Goal: Task Accomplishment & Management: Use online tool/utility

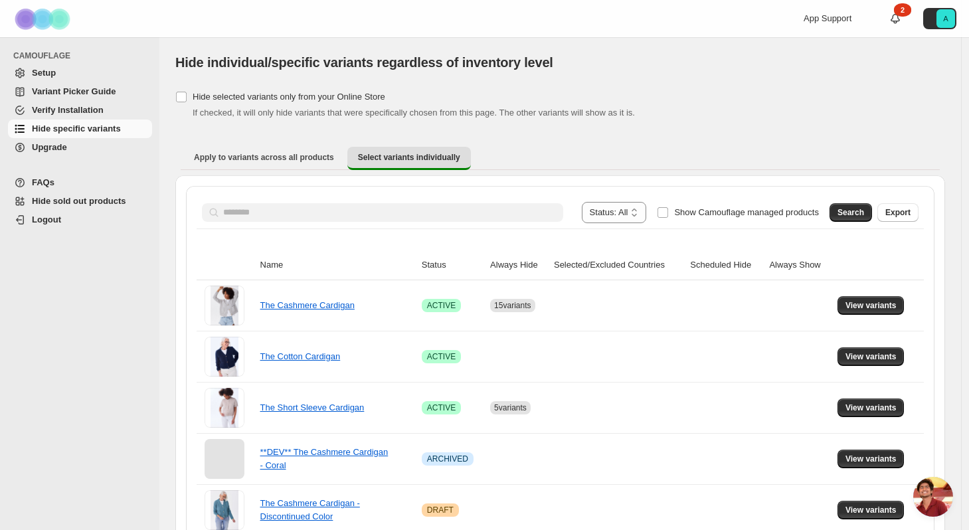
drag, startPoint x: 673, startPoint y: 212, endPoint x: 648, endPoint y: 212, distance: 25.2
click at [674, 212] on span "Show Camouflage managed products" at bounding box center [746, 212] width 145 height 10
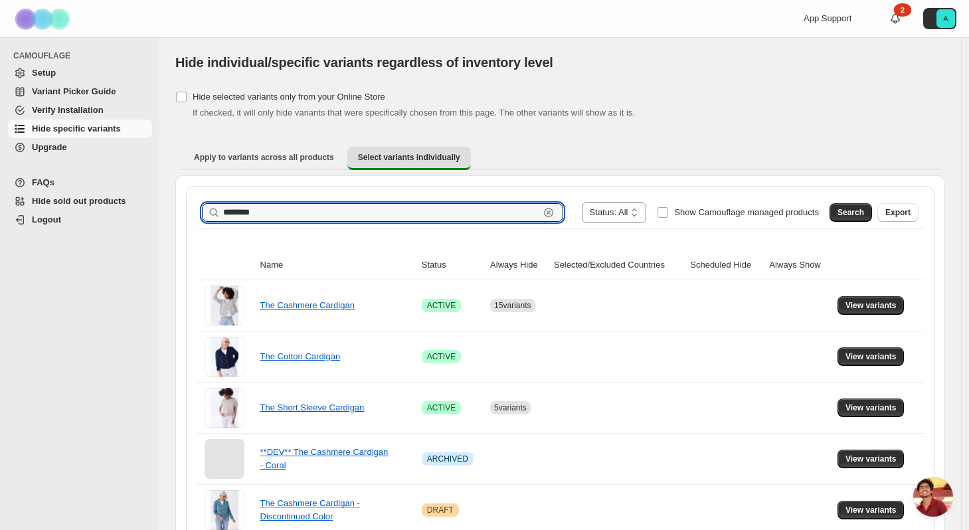
drag, startPoint x: 493, startPoint y: 216, endPoint x: 189, endPoint y: 214, distance: 304.1
click at [189, 214] on div "**********" at bounding box center [560, 411] width 748 height 451
click at [669, 214] on label "Show Camouflage managed products" at bounding box center [738, 212] width 162 height 21
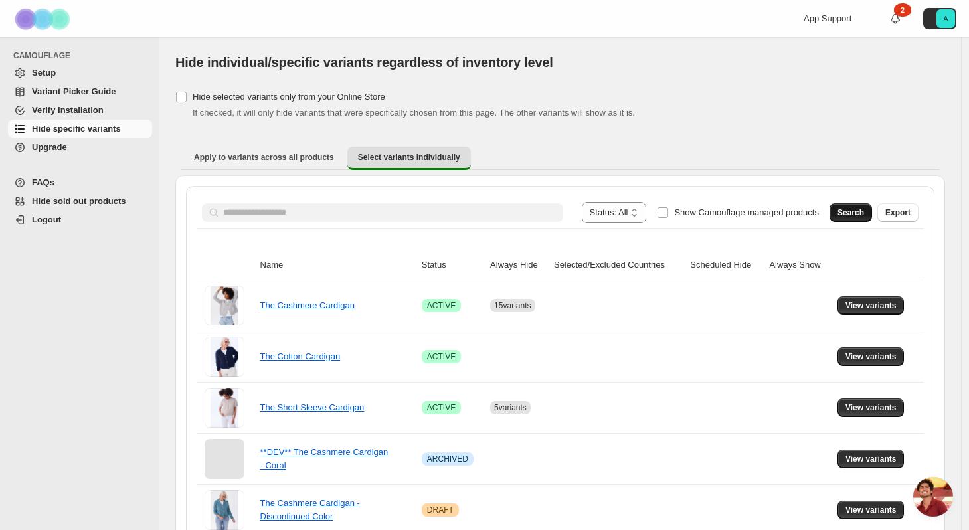
click at [862, 214] on span "Search" at bounding box center [850, 212] width 27 height 11
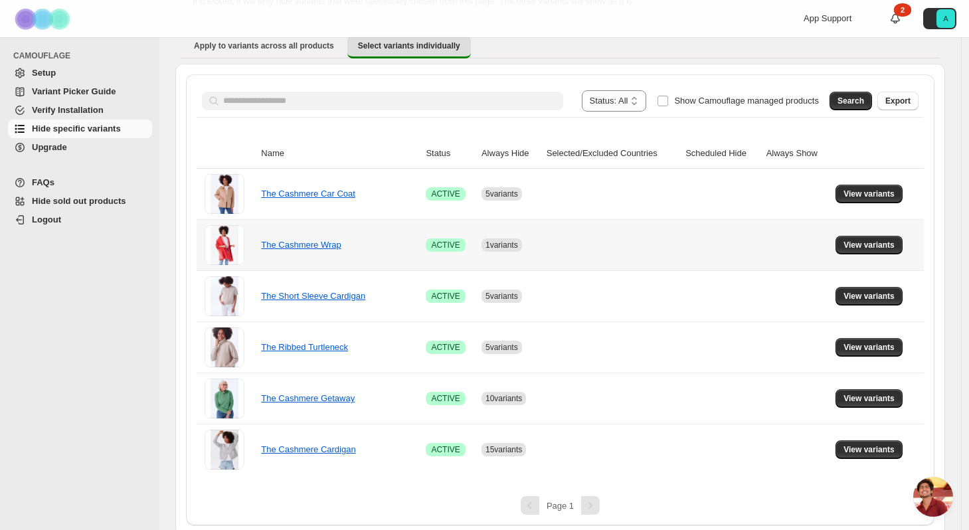
scroll to position [112, 0]
click at [868, 248] on span "View variants" at bounding box center [868, 244] width 51 height 11
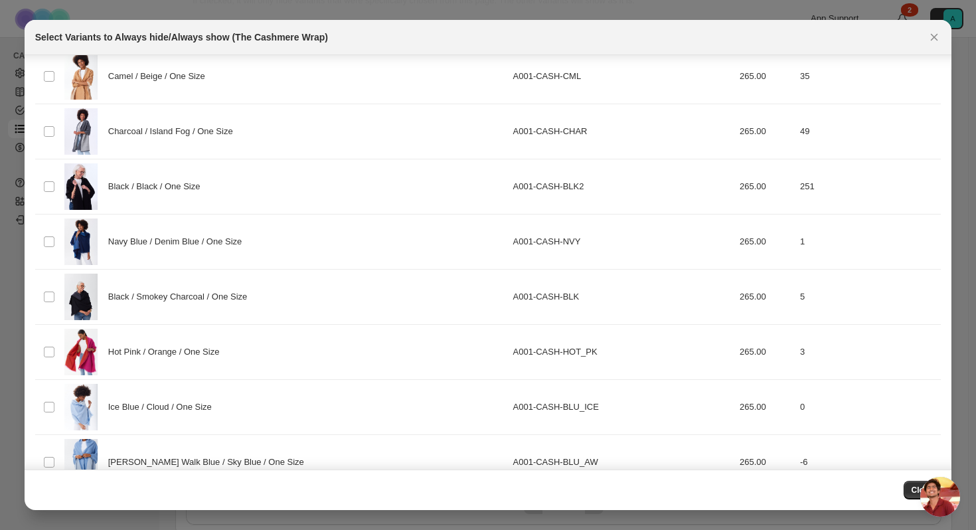
scroll to position [0, 0]
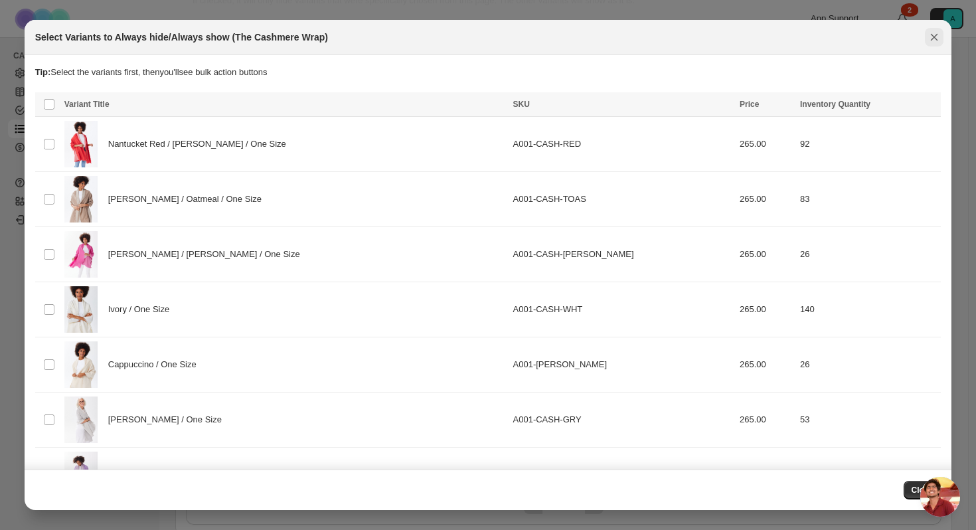
click at [931, 35] on icon "Close" at bounding box center [933, 37] width 13 height 13
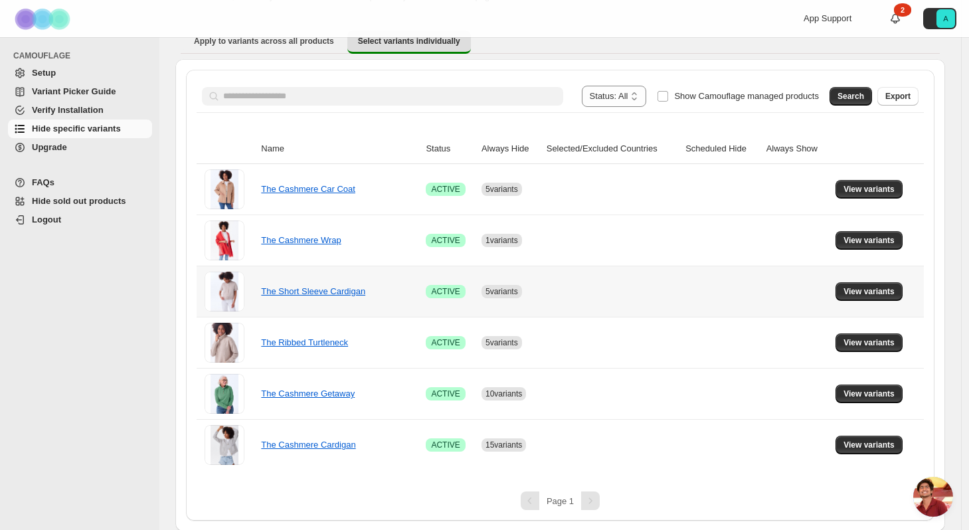
scroll to position [118, 0]
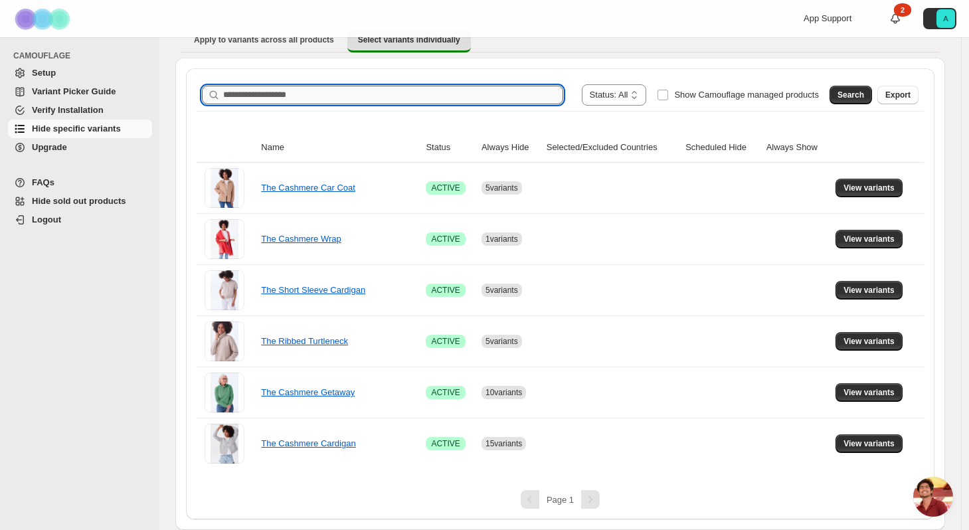
click at [404, 103] on input "Search product name" at bounding box center [393, 95] width 340 height 19
type input "*********"
click at [836, 95] on button "Search" at bounding box center [850, 95] width 42 height 19
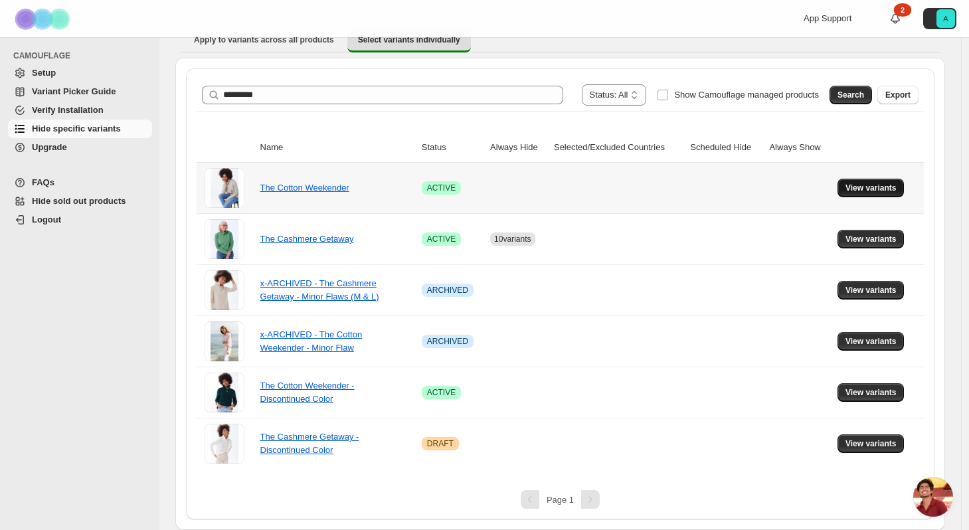
click at [852, 186] on span "View variants" at bounding box center [870, 188] width 51 height 11
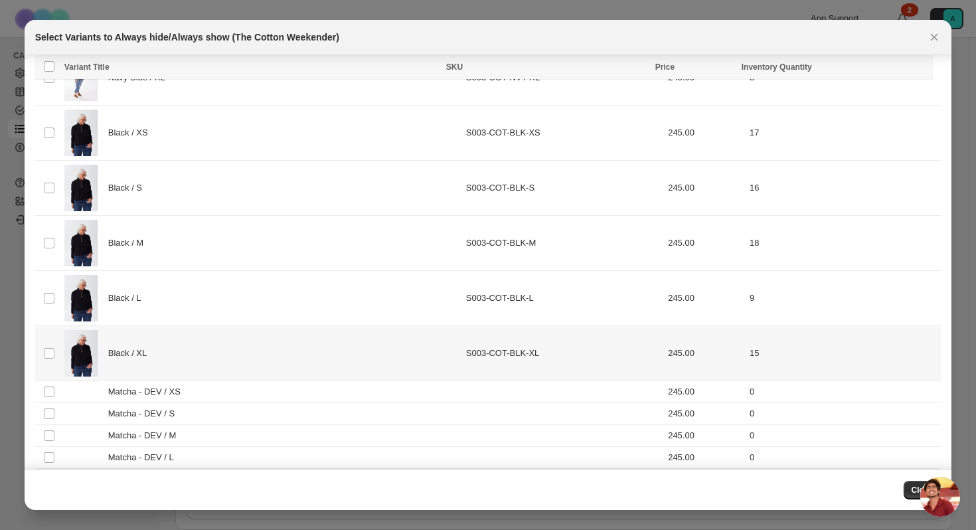
scroll to position [1254, 0]
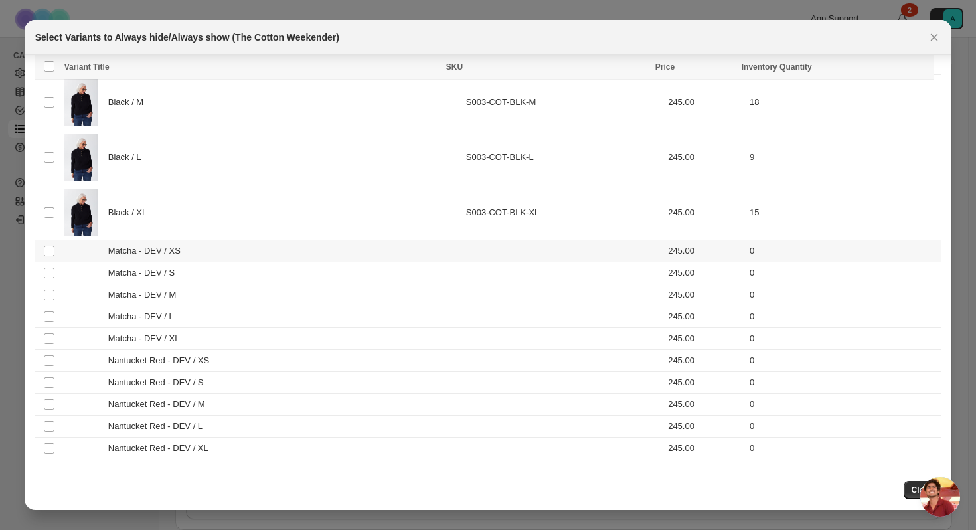
click at [129, 247] on span "Matcha - DEV / XS" at bounding box center [148, 250] width 80 height 13
click at [133, 271] on span "Matcha - DEV / S" at bounding box center [145, 272] width 74 height 13
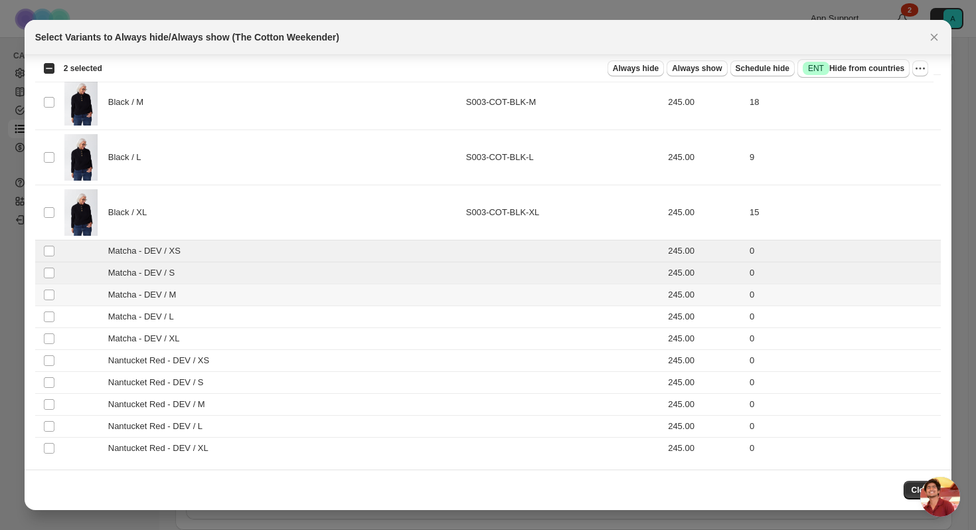
click at [138, 295] on span "Matcha - DEV / M" at bounding box center [145, 294] width 75 height 13
click at [138, 316] on span "Matcha - DEV / L" at bounding box center [144, 316] width 72 height 13
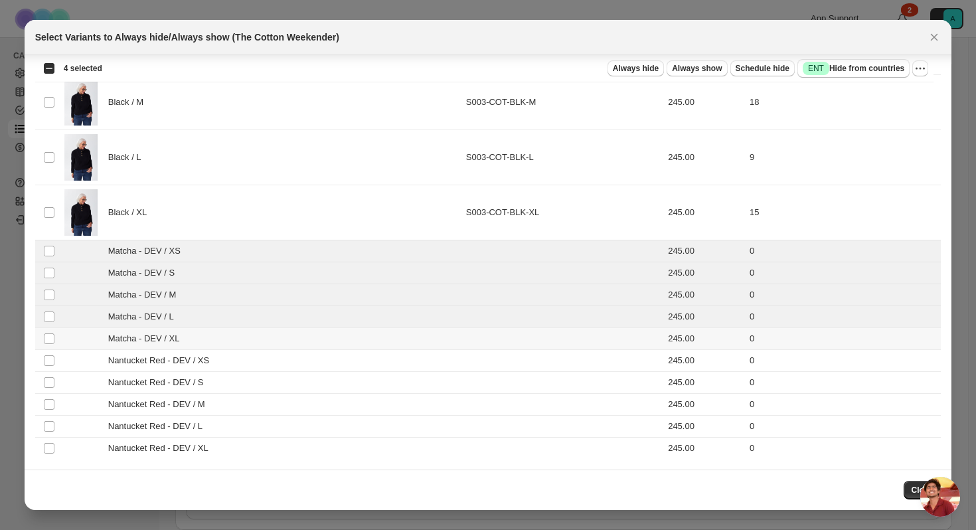
click at [135, 339] on span "Matcha - DEV / XL" at bounding box center [147, 338] width 78 height 13
click at [133, 355] on span "Nantucket Red - DEV / XS" at bounding box center [162, 360] width 108 height 13
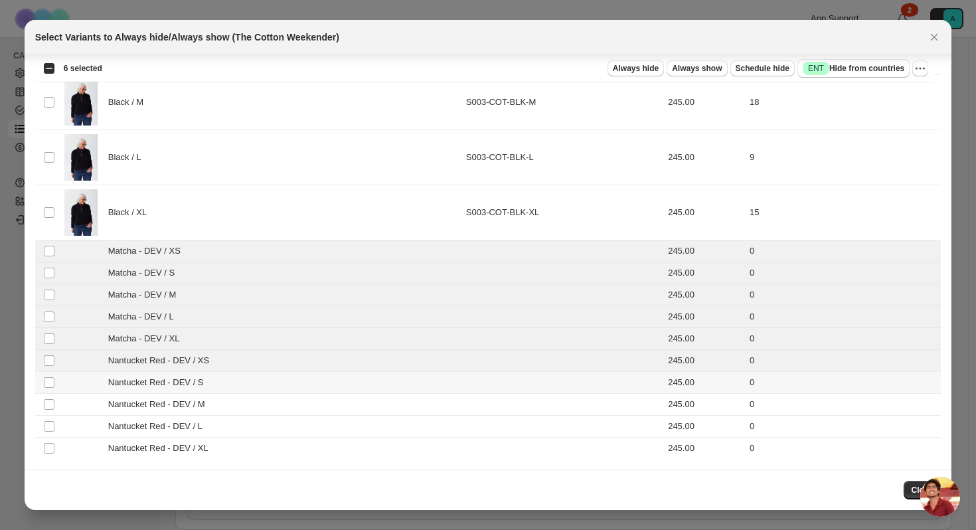
drag, startPoint x: 133, startPoint y: 380, endPoint x: 132, endPoint y: 391, distance: 11.3
click at [133, 380] on span "Nantucket Red - DEV / S" at bounding box center [159, 382] width 103 height 13
click at [132, 396] on td "Nantucket Red - DEV / M" at bounding box center [261, 404] width 402 height 22
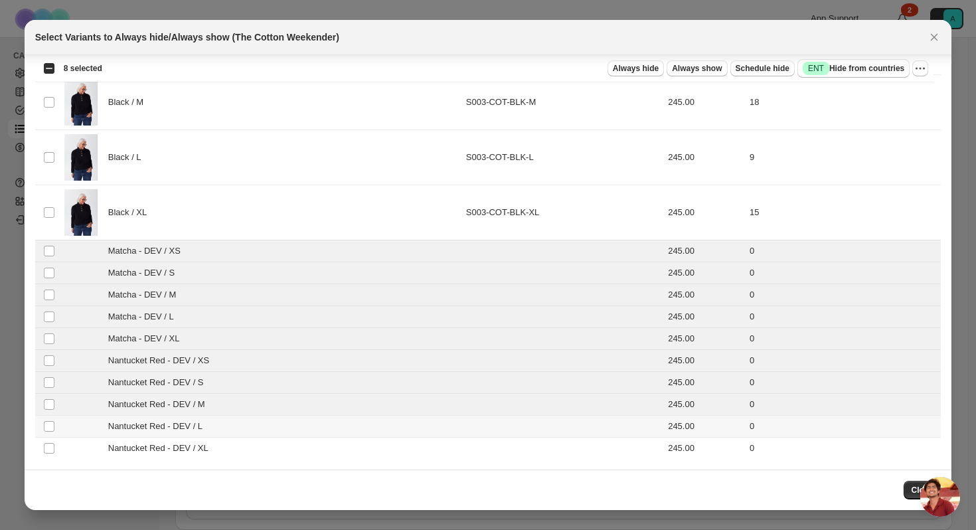
click at [137, 423] on span "Nantucket Red - DEV / L" at bounding box center [159, 426] width 102 height 13
click at [145, 441] on span "Nantucket Red - DEV / XL" at bounding box center [161, 447] width 107 height 13
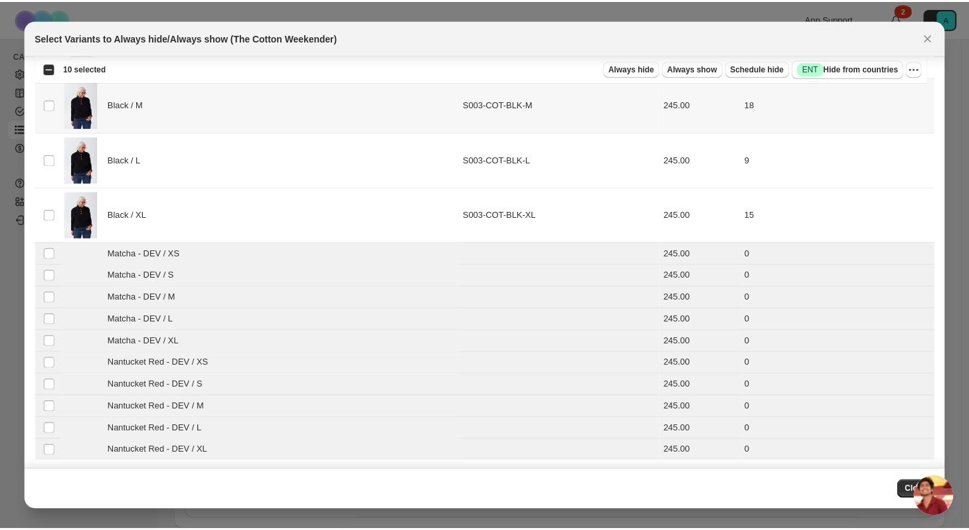
scroll to position [1251, 0]
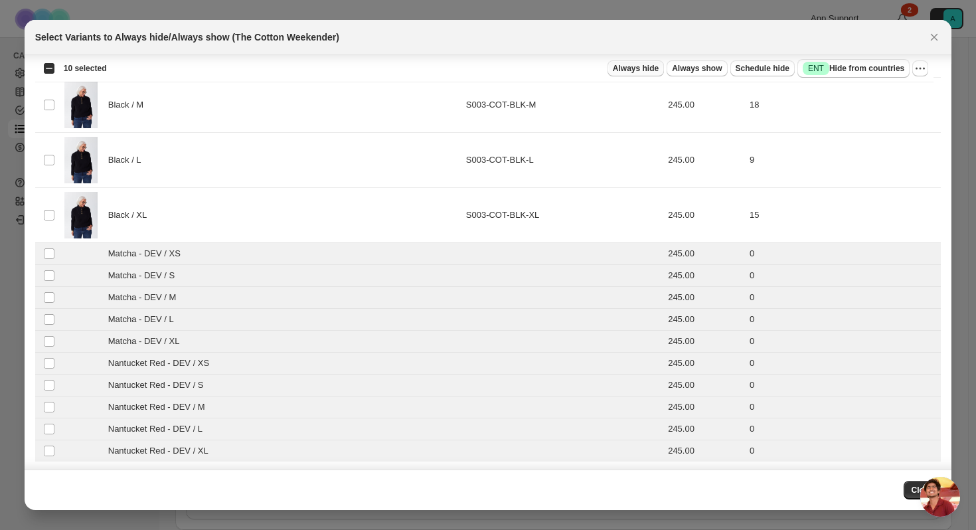
click at [624, 71] on span "Always hide" at bounding box center [636, 68] width 46 height 11
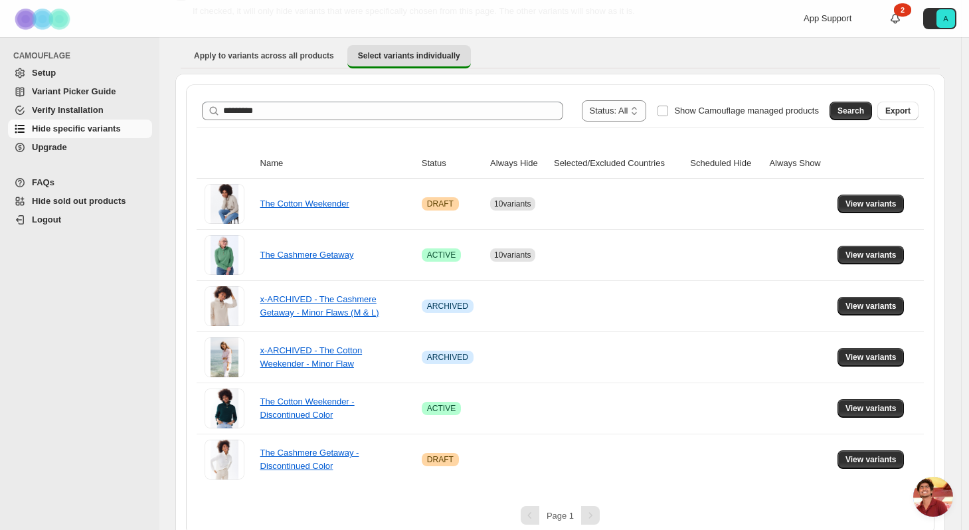
scroll to position [118, 0]
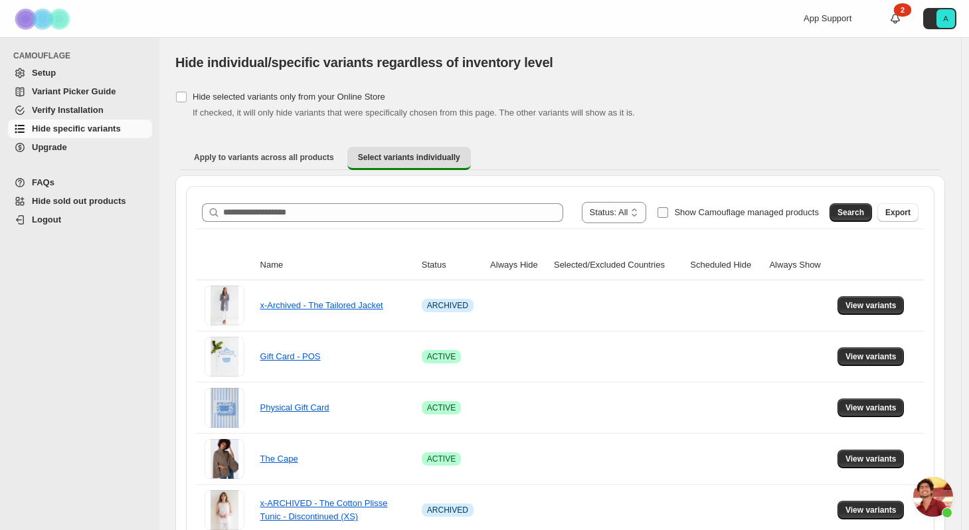
click at [704, 208] on span "Show Camouflage managed products" at bounding box center [746, 212] width 145 height 10
click at [850, 214] on span "Search" at bounding box center [850, 212] width 27 height 11
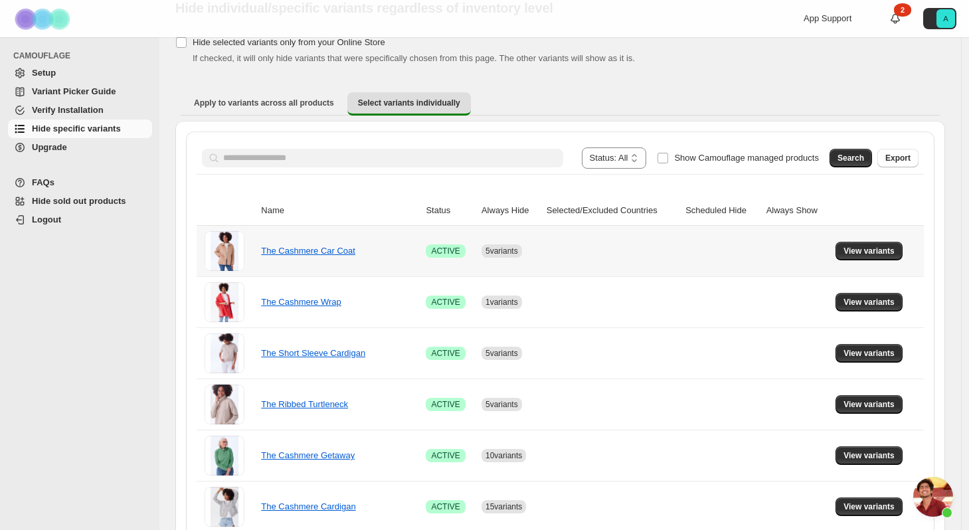
scroll to position [169, 0]
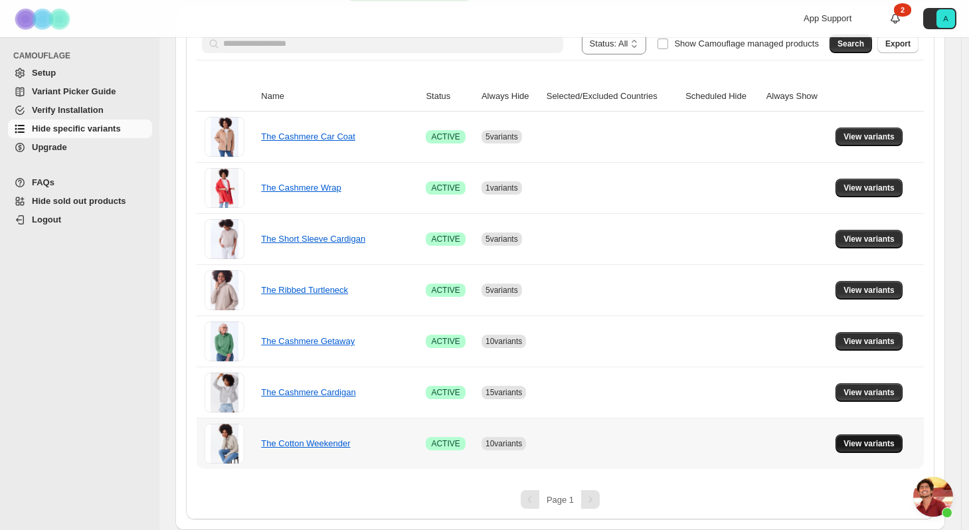
click at [880, 449] on button "View variants" at bounding box center [868, 443] width 67 height 19
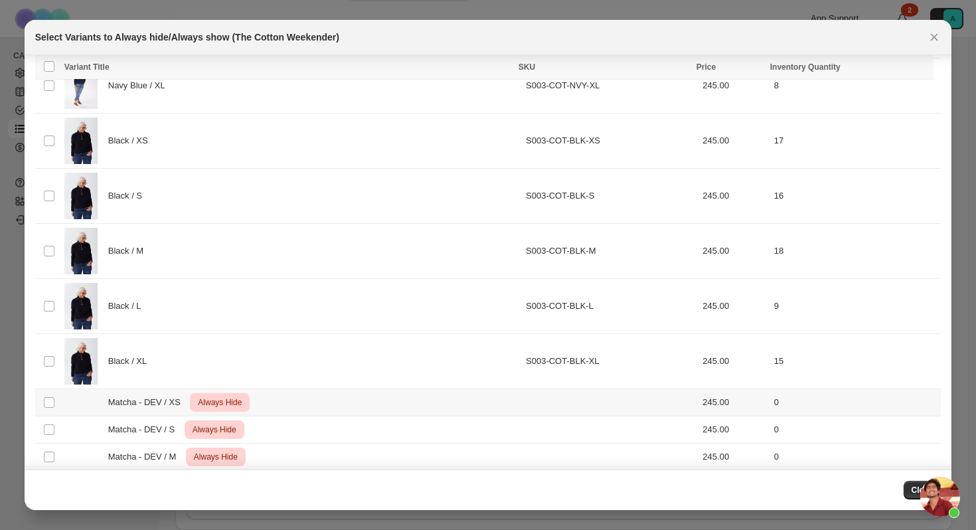
scroll to position [1307, 0]
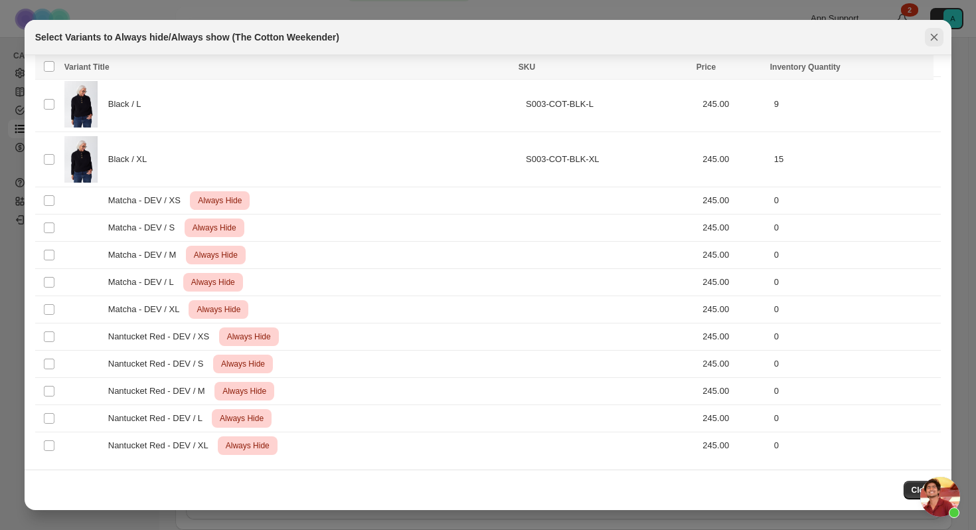
click at [934, 35] on icon "Close" at bounding box center [933, 37] width 13 height 13
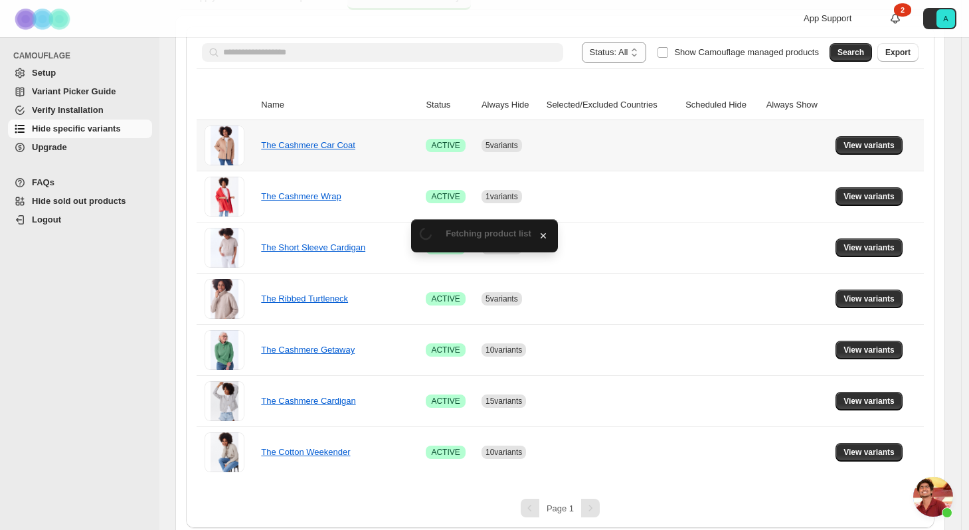
scroll to position [169, 0]
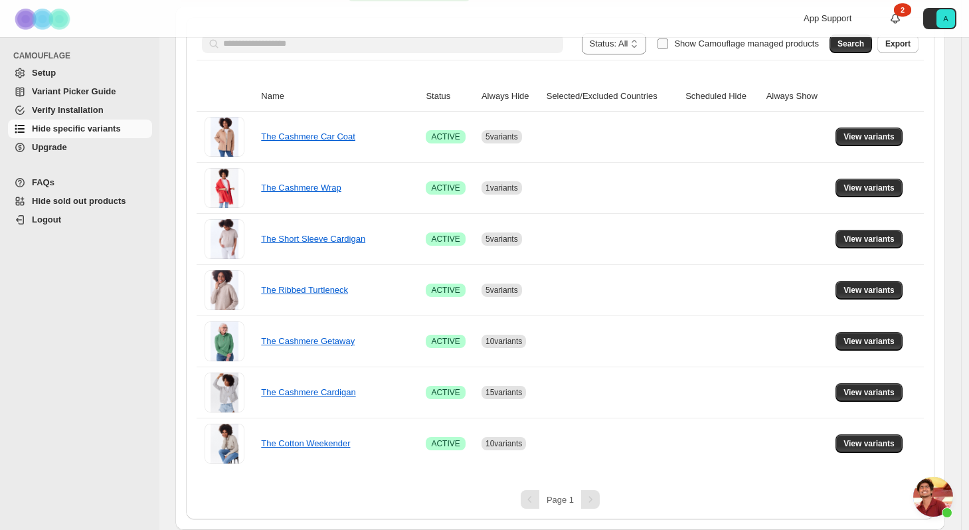
click at [667, 43] on label "Show Camouflage managed products" at bounding box center [738, 43] width 162 height 21
click at [444, 50] on input "Search product name" at bounding box center [393, 44] width 340 height 19
click at [825, 42] on div "**********" at bounding box center [750, 43] width 337 height 21
click at [840, 43] on button "Search" at bounding box center [850, 44] width 42 height 19
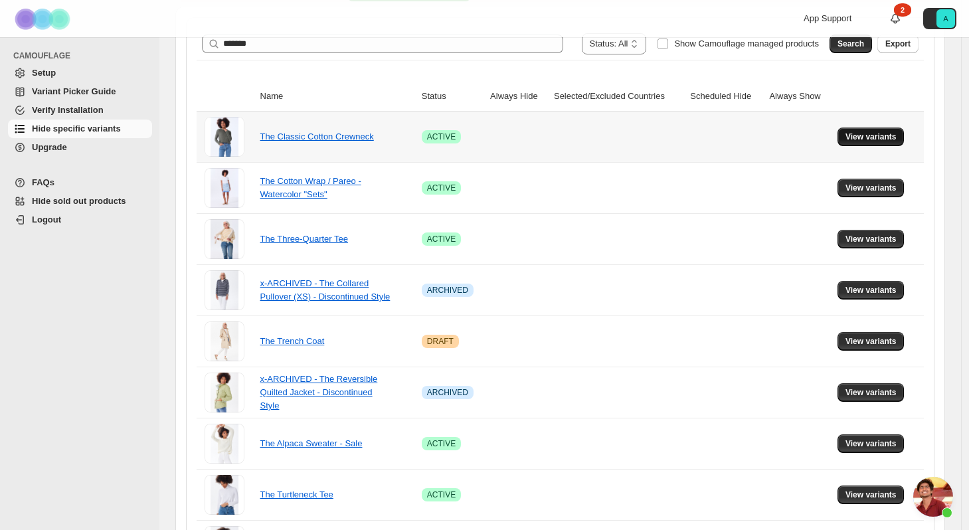
click at [883, 142] on button "View variants" at bounding box center [870, 136] width 67 height 19
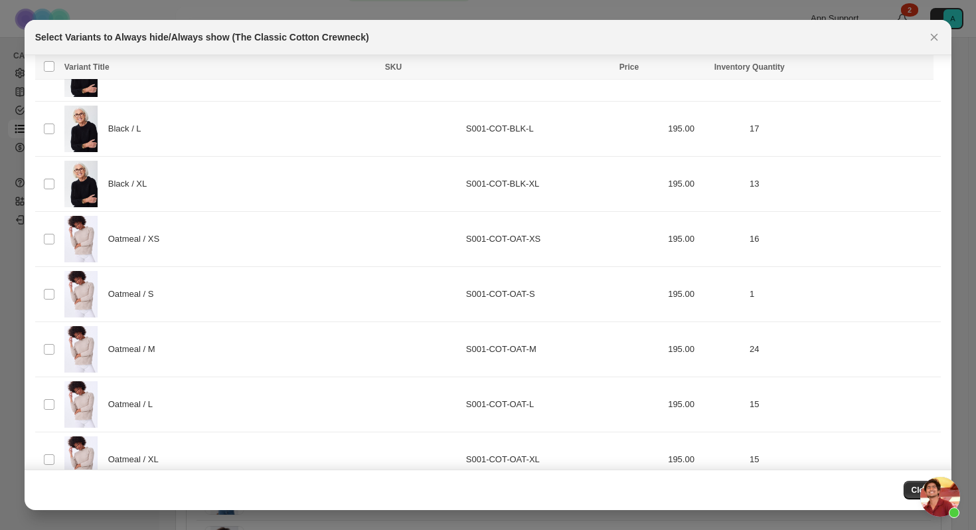
scroll to position [1035, 0]
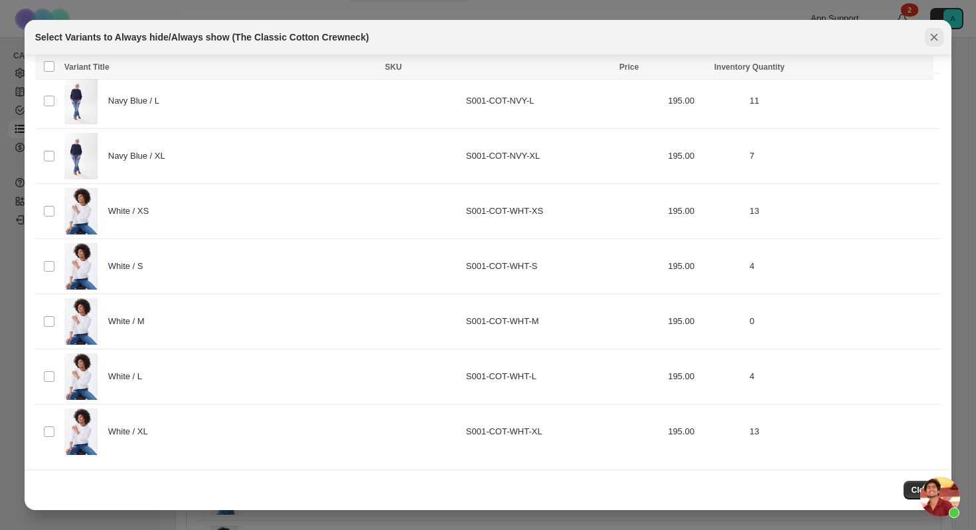
click at [939, 35] on icon "Close" at bounding box center [933, 37] width 13 height 13
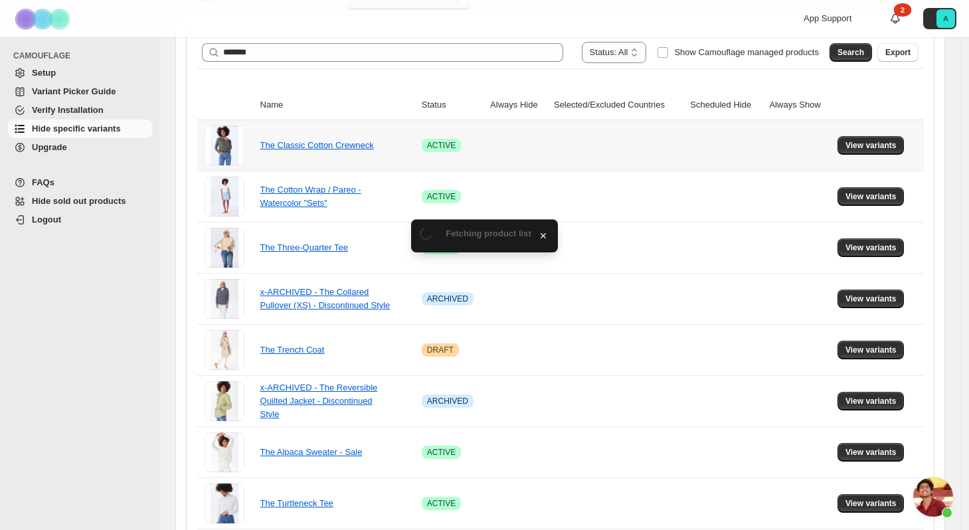
scroll to position [169, 0]
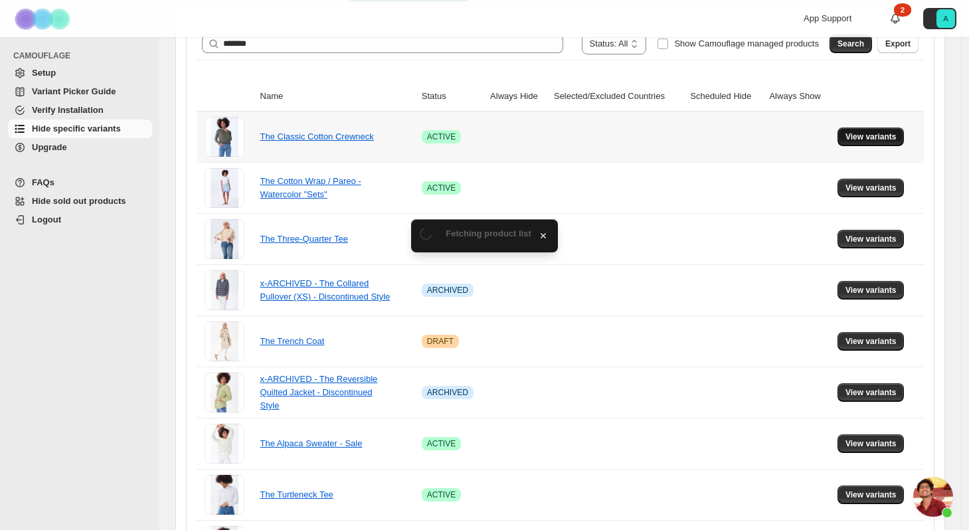
click at [868, 139] on span "View variants" at bounding box center [870, 136] width 51 height 11
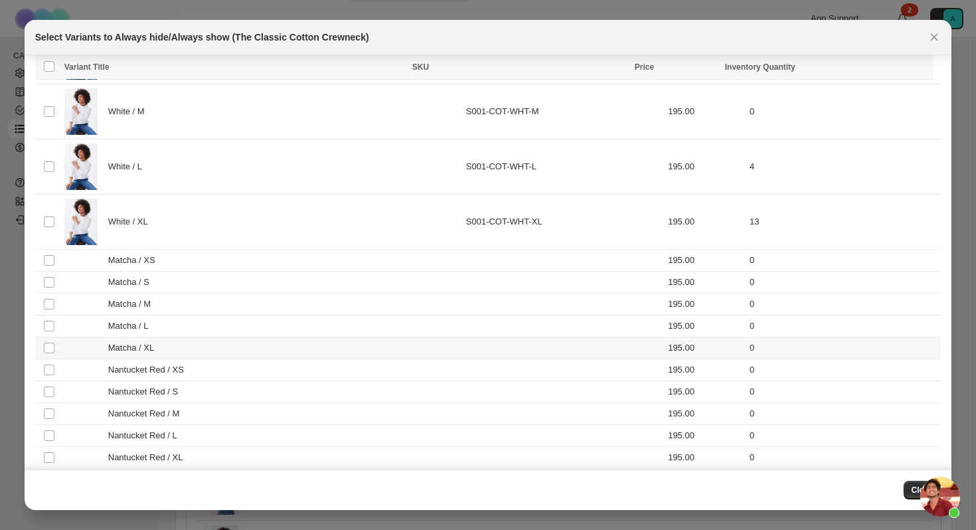
scroll to position [1254, 0]
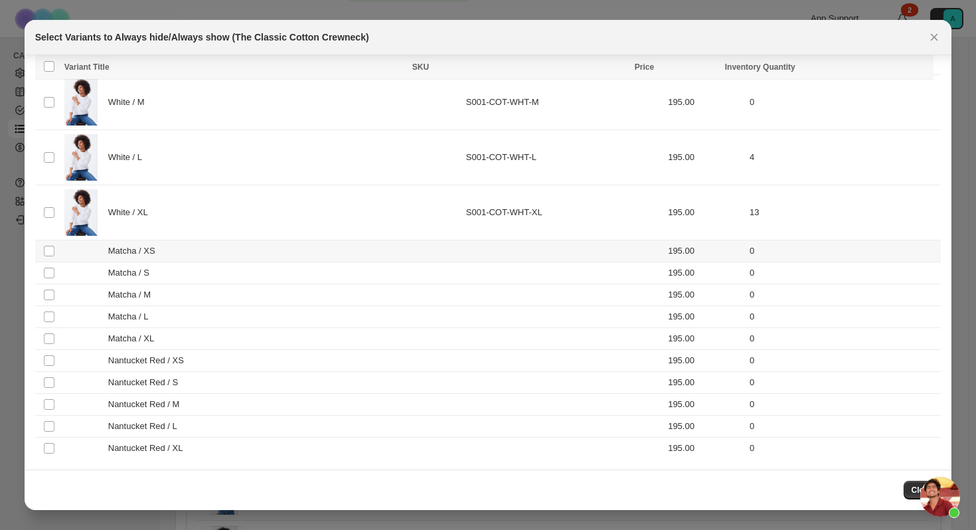
click at [60, 253] on td "Matcha / XS" at bounding box center [261, 251] width 402 height 22
click at [65, 274] on div "Matcha / S" at bounding box center [261, 272] width 394 height 13
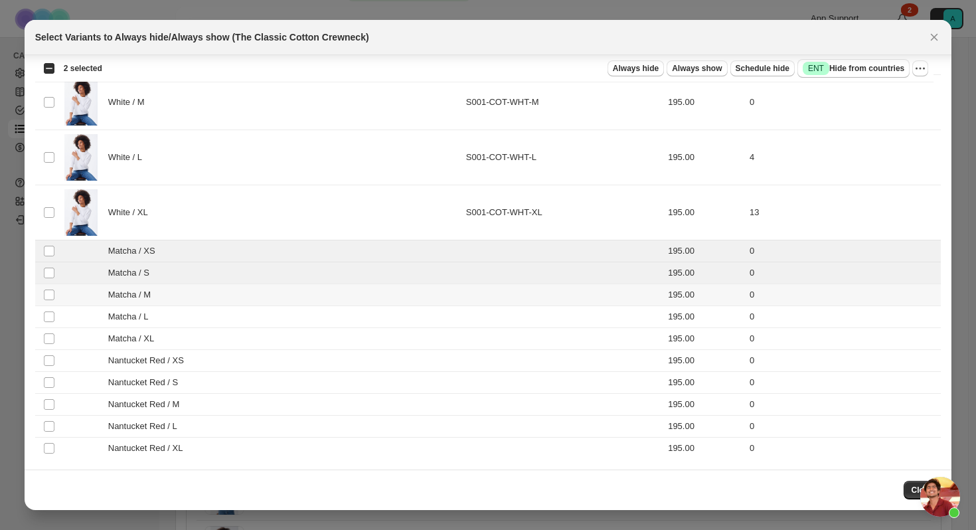
drag, startPoint x: 68, startPoint y: 295, endPoint x: 70, endPoint y: 313, distance: 18.1
click at [68, 295] on div "Matcha / M" at bounding box center [261, 294] width 394 height 13
click at [68, 322] on div "Matcha / L" at bounding box center [261, 316] width 394 height 13
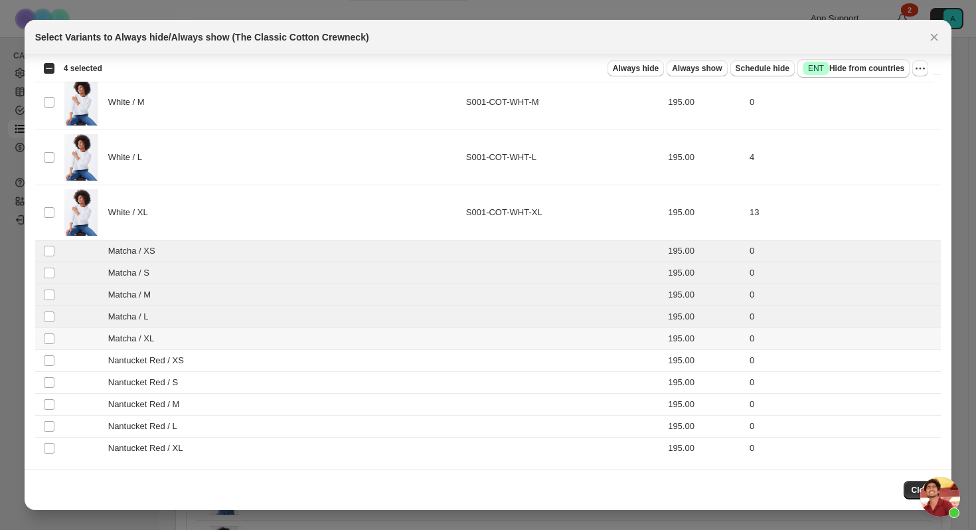
click at [75, 337] on div "Matcha / XL" at bounding box center [261, 338] width 394 height 13
click at [78, 361] on div "Nantucket Red / XS" at bounding box center [261, 360] width 394 height 13
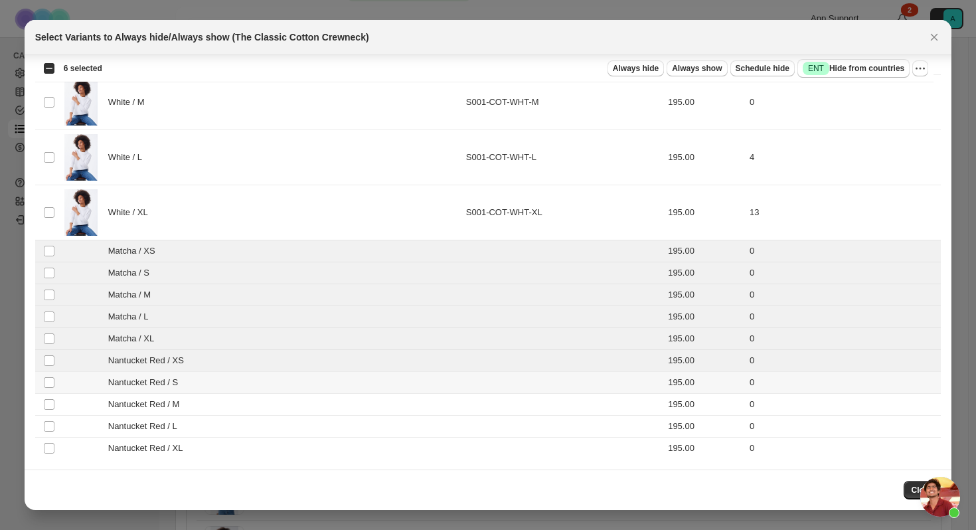
click at [80, 379] on div "Nantucket Red / S" at bounding box center [261, 382] width 394 height 13
click at [86, 402] on div "Nantucket Red / M" at bounding box center [261, 404] width 394 height 13
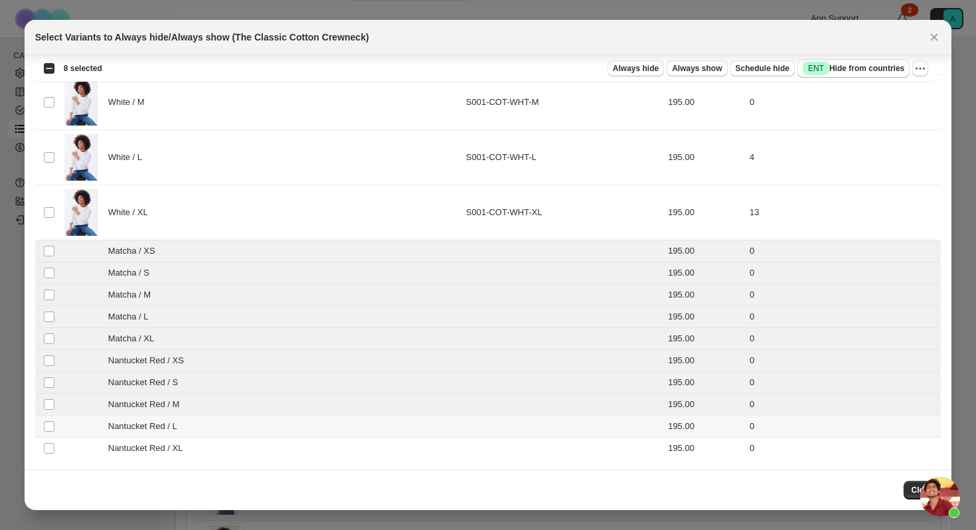
click at [88, 433] on div "Nantucket Red / L" at bounding box center [261, 426] width 394 height 13
click at [92, 451] on div "Nantucket Red / XL" at bounding box center [261, 447] width 394 height 13
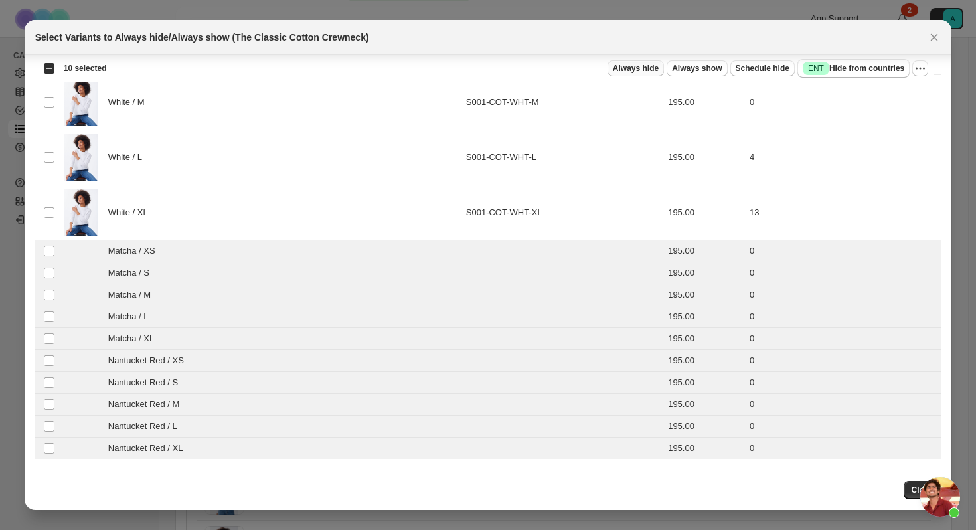
click at [648, 66] on span "Always hide" at bounding box center [636, 68] width 46 height 11
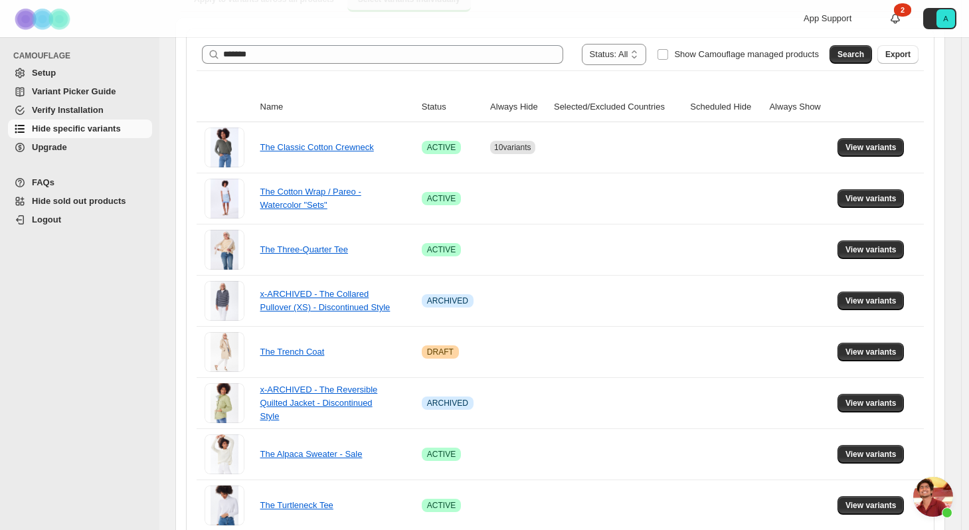
scroll to position [149, 0]
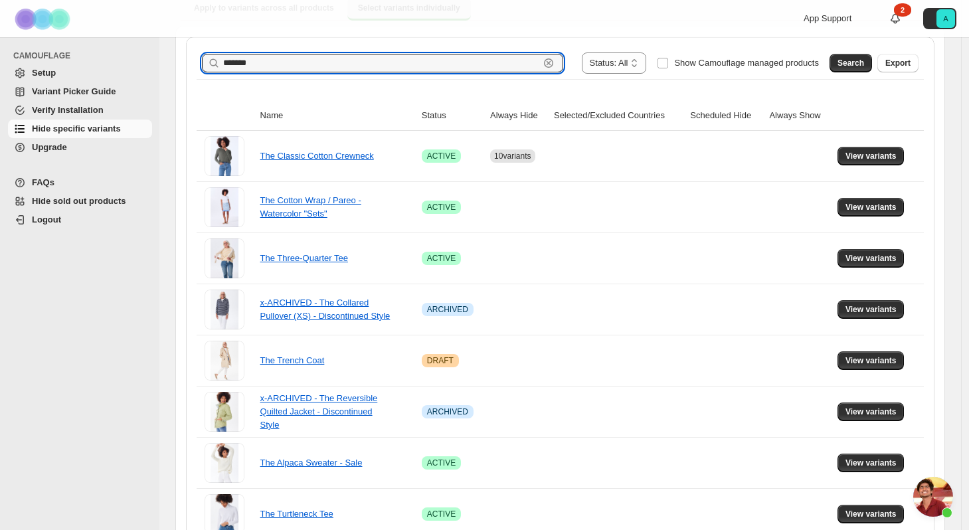
drag, startPoint x: 354, startPoint y: 64, endPoint x: 215, endPoint y: 62, distance: 138.8
click at [208, 66] on div "******* Clear" at bounding box center [382, 63] width 361 height 19
click at [862, 62] on span "Search" at bounding box center [850, 63] width 27 height 11
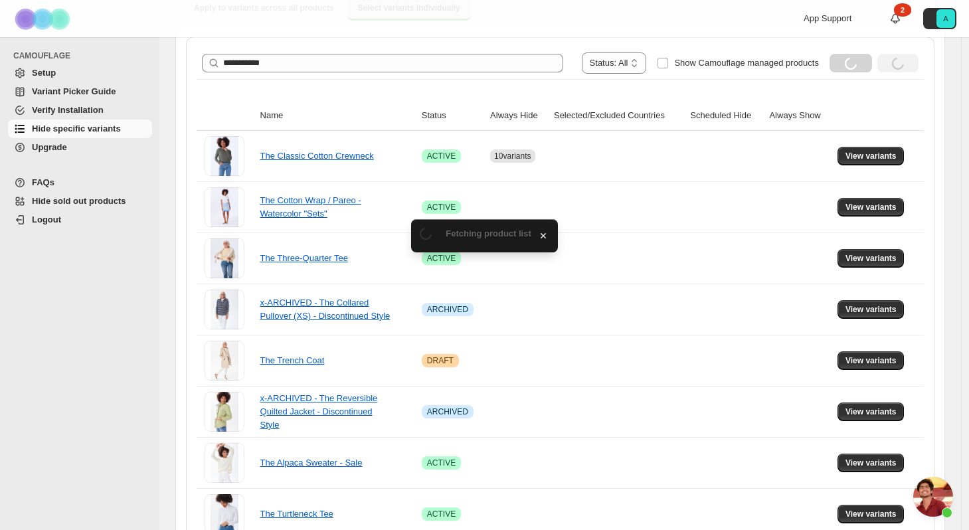
scroll to position [66, 0]
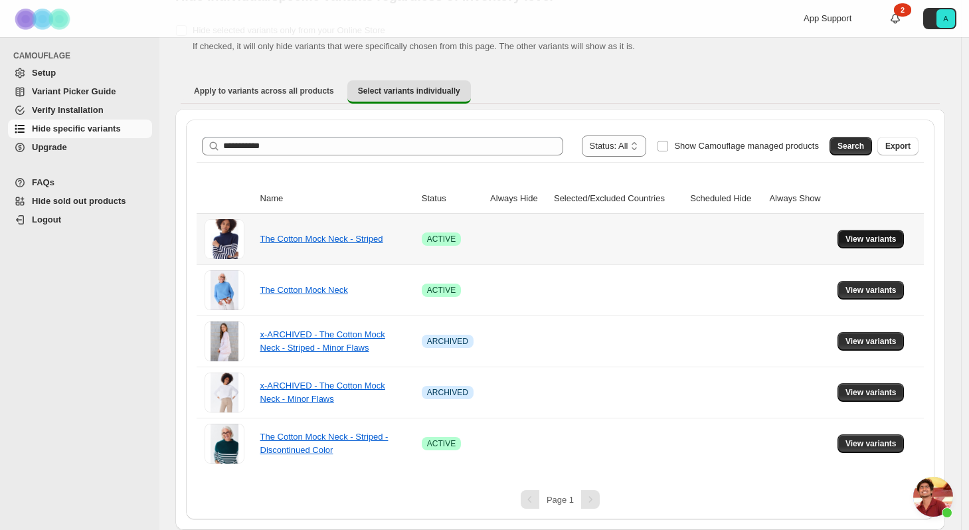
click at [875, 238] on span "View variants" at bounding box center [870, 239] width 51 height 11
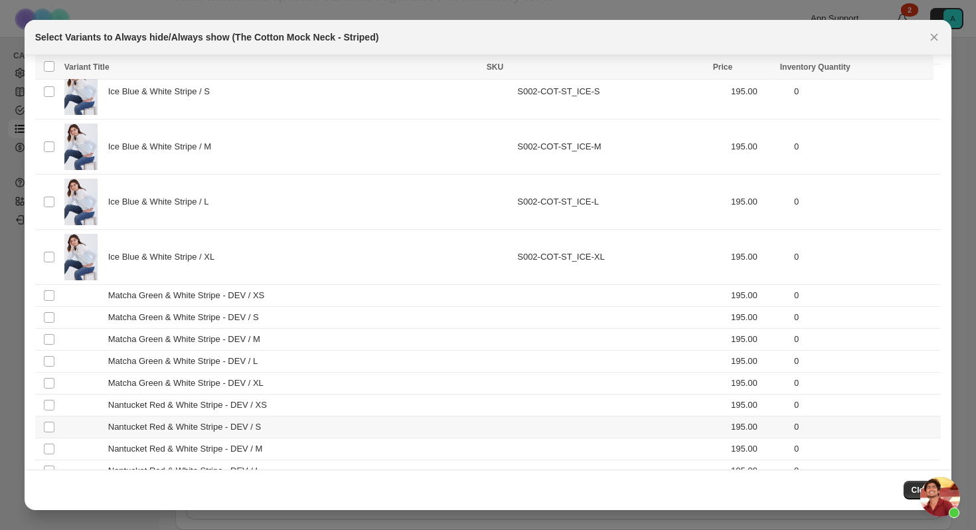
scroll to position [979, 0]
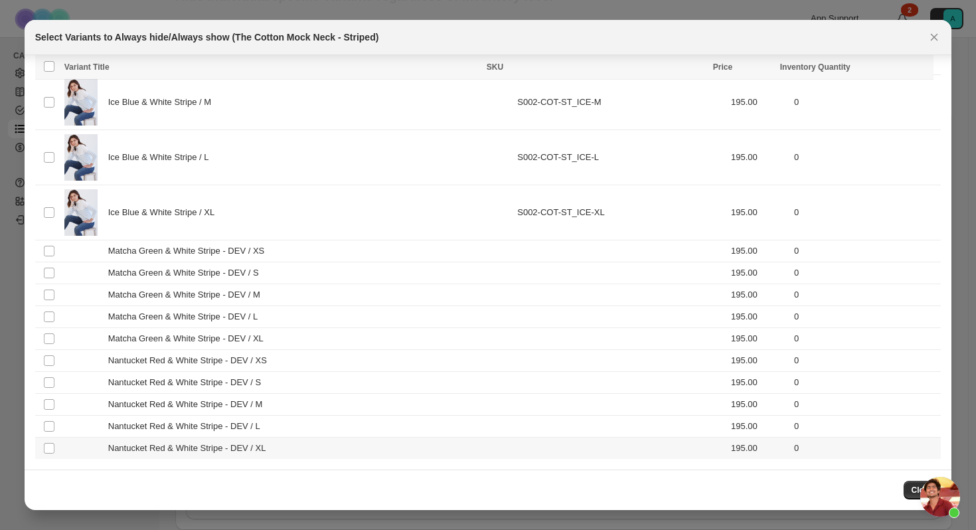
click at [155, 451] on span "Nantucket Red & White Stripe - DEV / XL" at bounding box center [190, 447] width 165 height 13
click at [159, 423] on span "Nantucket Red & White Stripe - DEV / L" at bounding box center [187, 426] width 159 height 13
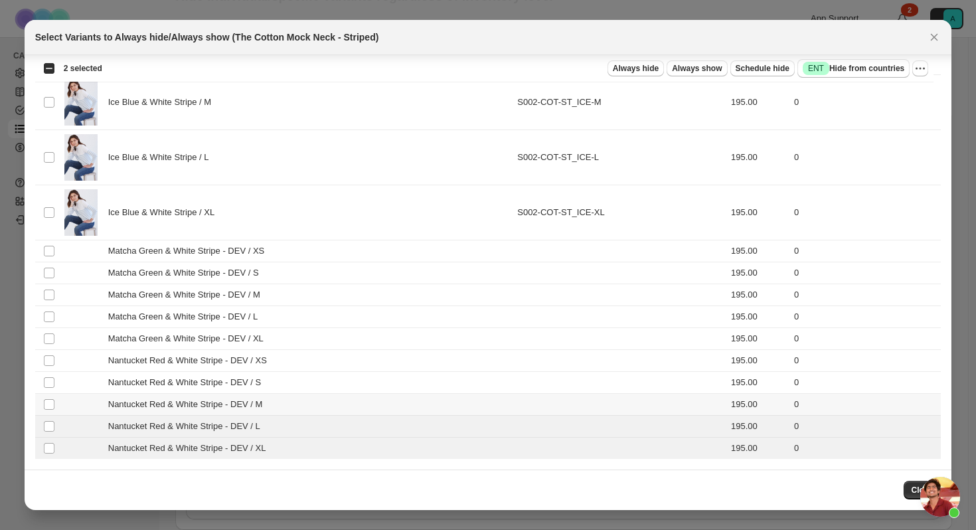
click at [159, 402] on span "Nantucket Red & White Stripe - DEV / M" at bounding box center [188, 404] width 161 height 13
click at [159, 378] on span "Nantucket Red & White Stripe - DEV / S" at bounding box center [188, 382] width 160 height 13
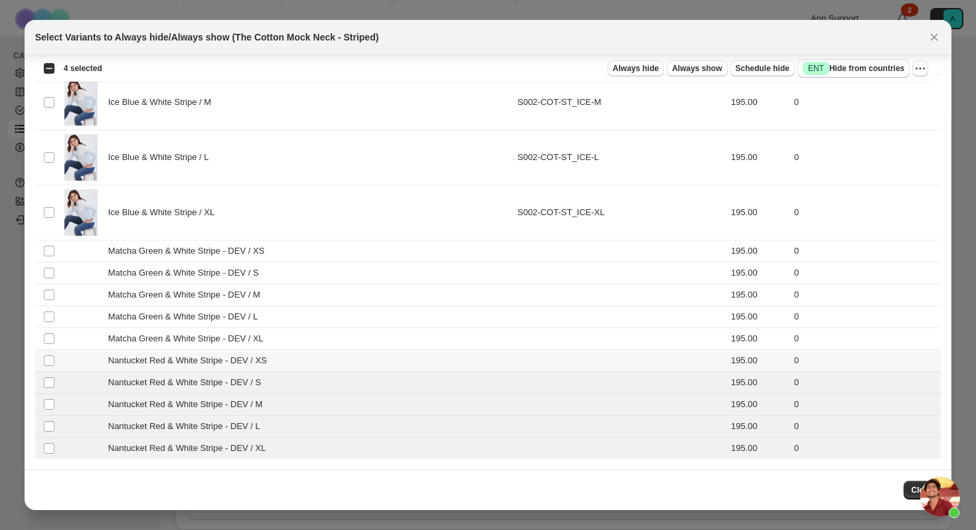
click at [162, 359] on span "Nantucket Red & White Stripe - DEV / XS" at bounding box center [191, 360] width 166 height 13
click at [161, 328] on td "Matcha Green & White Stripe - DEV / XL" at bounding box center [286, 339] width 453 height 22
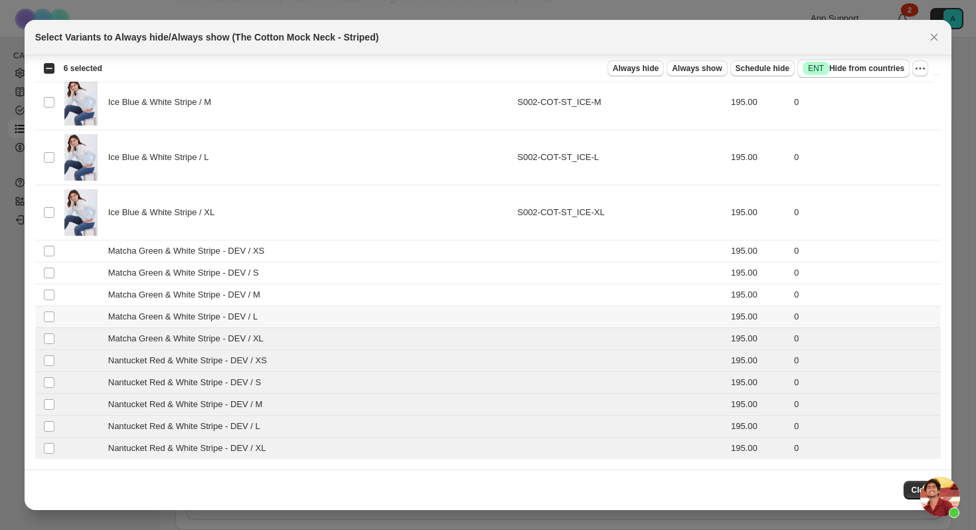
click at [163, 311] on span "Matcha Green & White Stripe - DEV / L" at bounding box center [186, 316] width 157 height 13
click at [160, 292] on span "Matcha Green & White Stripe - DEV / M" at bounding box center [187, 294] width 159 height 13
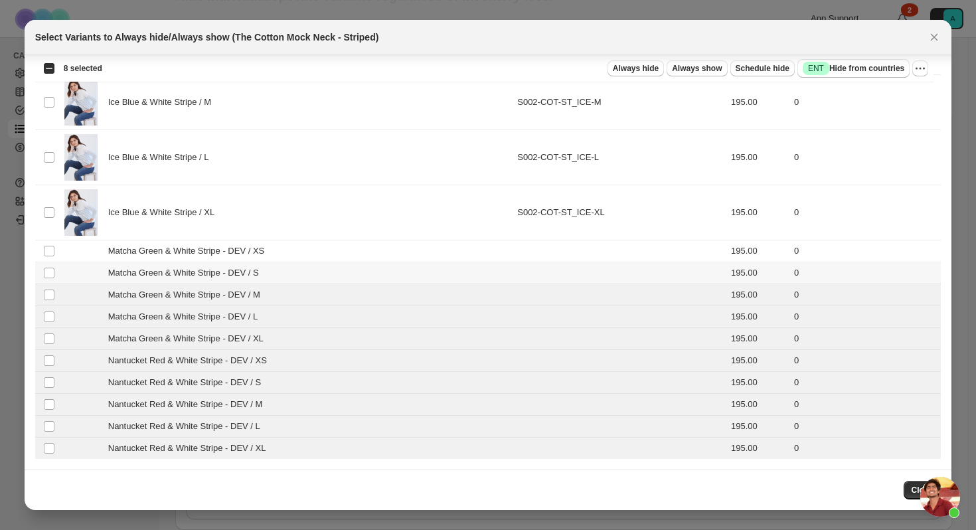
click at [163, 277] on span "Matcha Green & White Stripe - DEV / S" at bounding box center [187, 272] width 158 height 13
click at [167, 251] on span "Matcha Green & White Stripe - DEV / XS" at bounding box center [189, 250] width 163 height 13
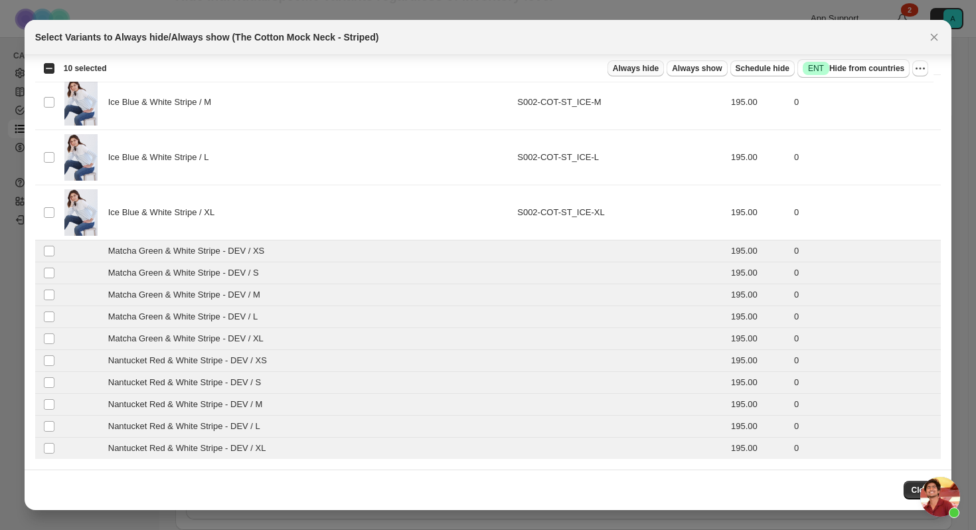
click at [627, 67] on span "Always hide" at bounding box center [636, 68] width 46 height 11
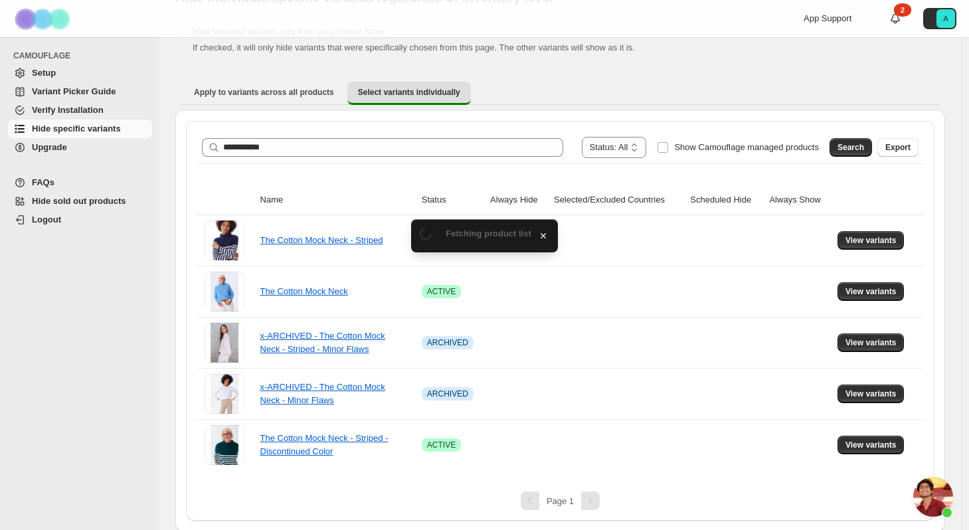
scroll to position [66, 0]
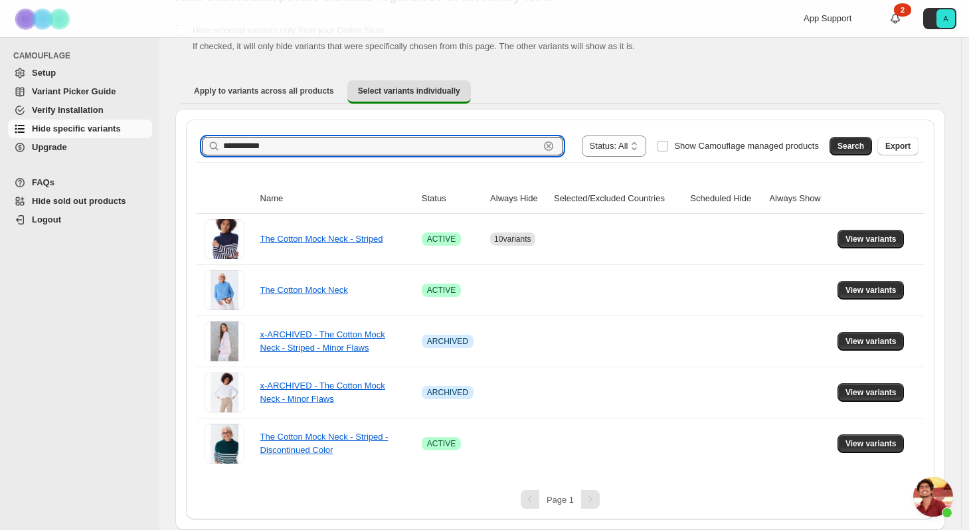
drag, startPoint x: 355, startPoint y: 142, endPoint x: 209, endPoint y: 143, distance: 146.1
click at [209, 143] on div "**********" at bounding box center [382, 146] width 361 height 19
click at [857, 145] on span "Search" at bounding box center [850, 146] width 27 height 11
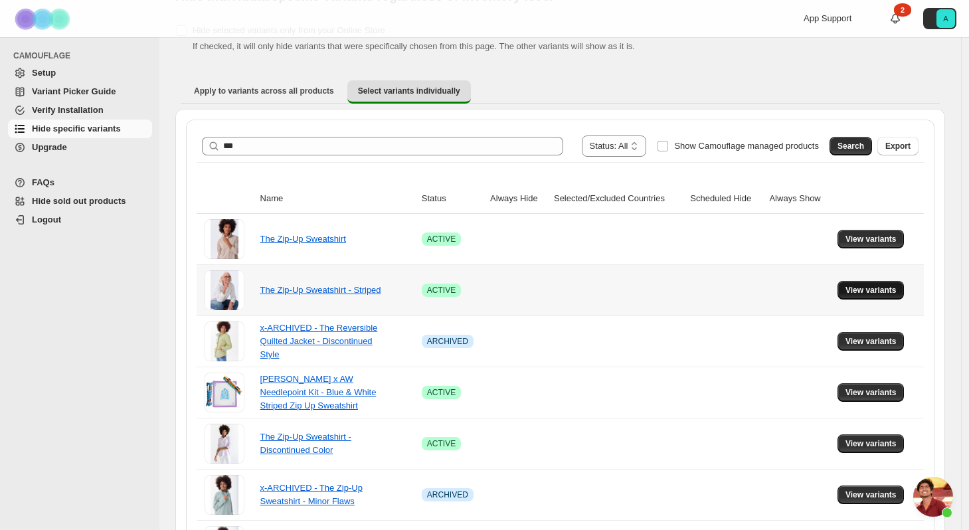
click at [876, 297] on button "View variants" at bounding box center [870, 290] width 67 height 19
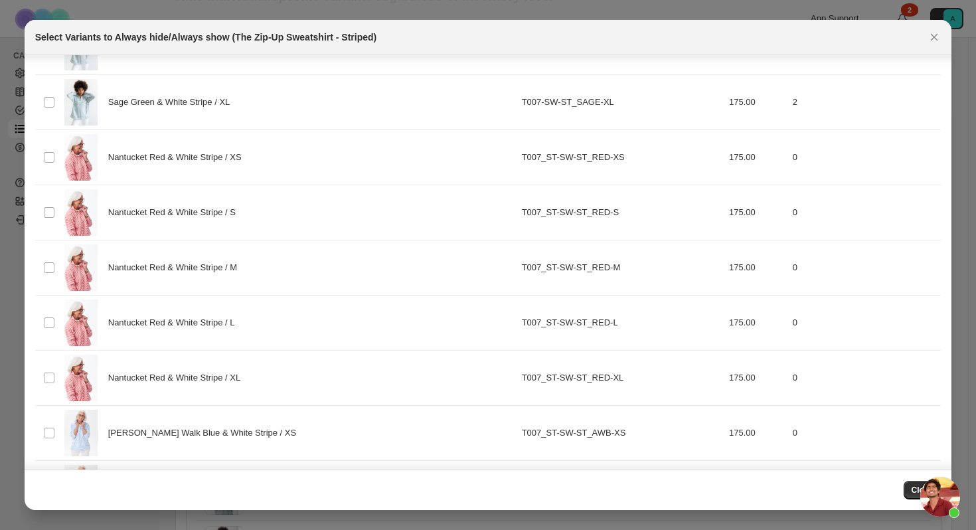
scroll to position [979, 0]
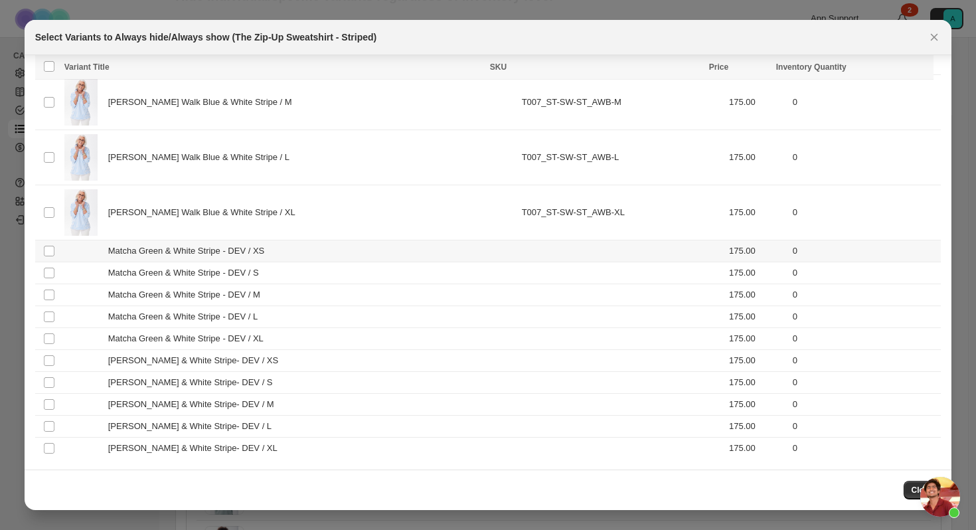
click at [191, 245] on span "Matcha Green & White Stripe - DEV / XS" at bounding box center [189, 250] width 163 height 13
click at [194, 269] on span "Matcha Green & White Stripe - DEV / S" at bounding box center [187, 272] width 158 height 13
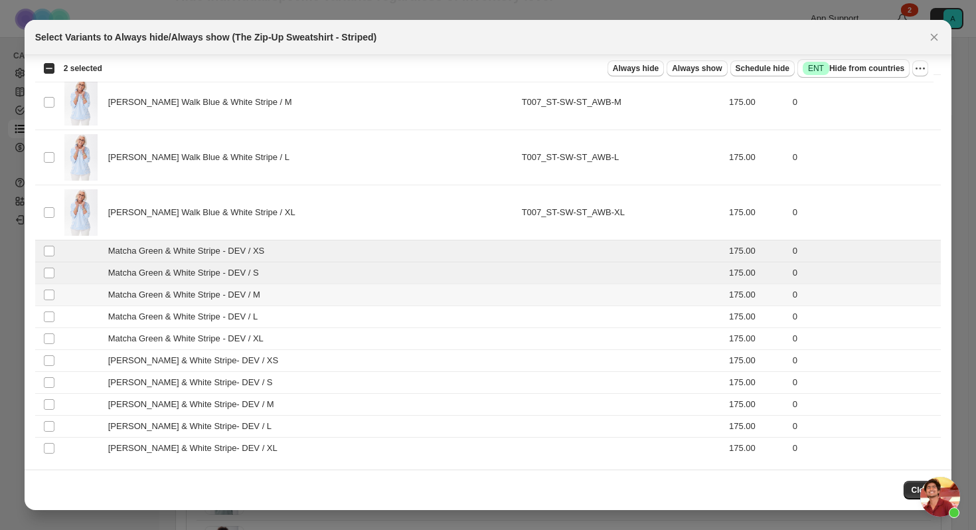
click at [197, 291] on span "Matcha Green & White Stripe - DEV / M" at bounding box center [187, 294] width 159 height 13
drag, startPoint x: 200, startPoint y: 311, endPoint x: 203, endPoint y: 334, distance: 23.4
click at [200, 311] on span "Matcha Green & White Stripe - DEV / L" at bounding box center [186, 316] width 157 height 13
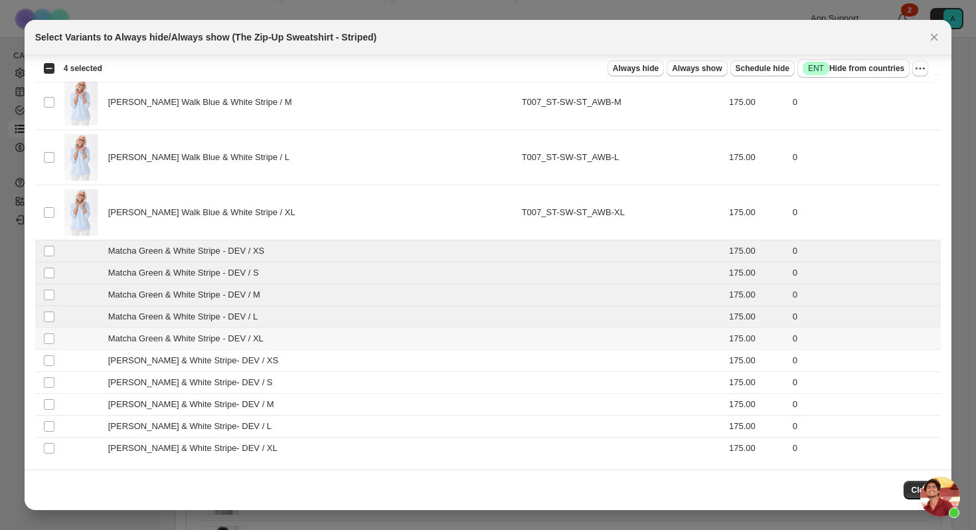
drag, startPoint x: 202, startPoint y: 336, endPoint x: 203, endPoint y: 349, distance: 13.3
click at [202, 336] on span "Matcha Green & White Stripe - DEV / XL" at bounding box center [189, 338] width 162 height 13
click at [200, 366] on span "[PERSON_NAME] & White Stripe- DEV / XS" at bounding box center [196, 360] width 177 height 13
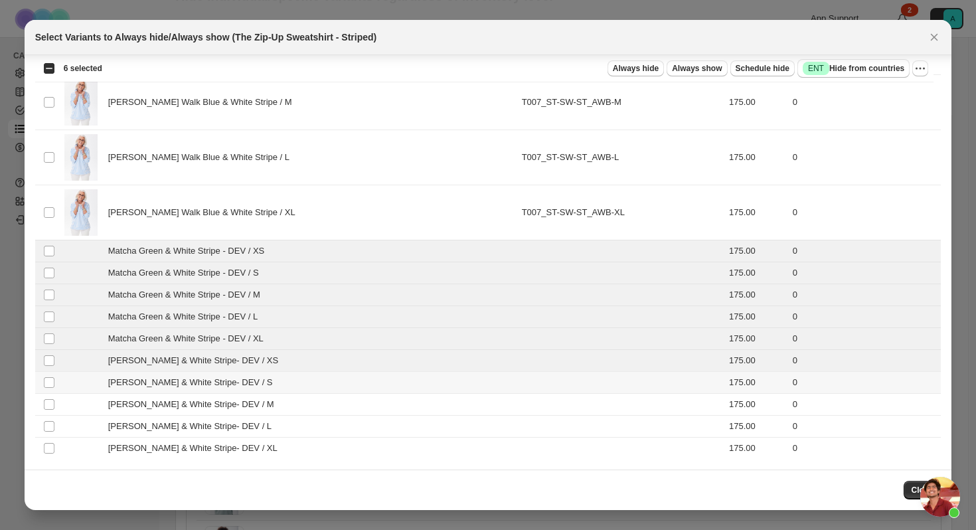
drag, startPoint x: 203, startPoint y: 381, endPoint x: 208, endPoint y: 391, distance: 11.3
click at [203, 381] on span "[PERSON_NAME] & White Stripe- DEV / S" at bounding box center [194, 382] width 172 height 13
click at [203, 403] on span "[PERSON_NAME] & White Stripe- DEV / M" at bounding box center [194, 404] width 173 height 13
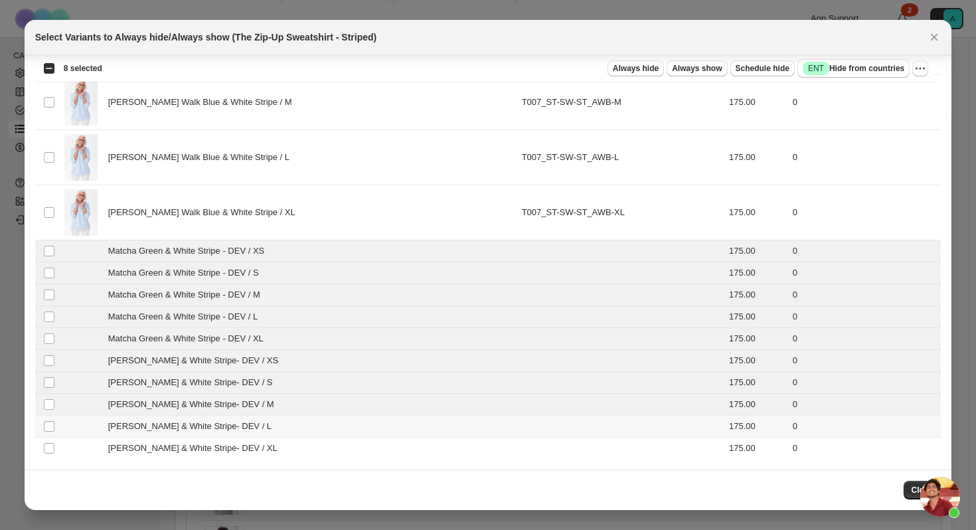
click at [202, 422] on span "[PERSON_NAME] & White Stripe- DEV / L" at bounding box center [193, 426] width 171 height 13
click at [203, 444] on span "[PERSON_NAME] & White Stripe- DEV / XL" at bounding box center [196, 447] width 176 height 13
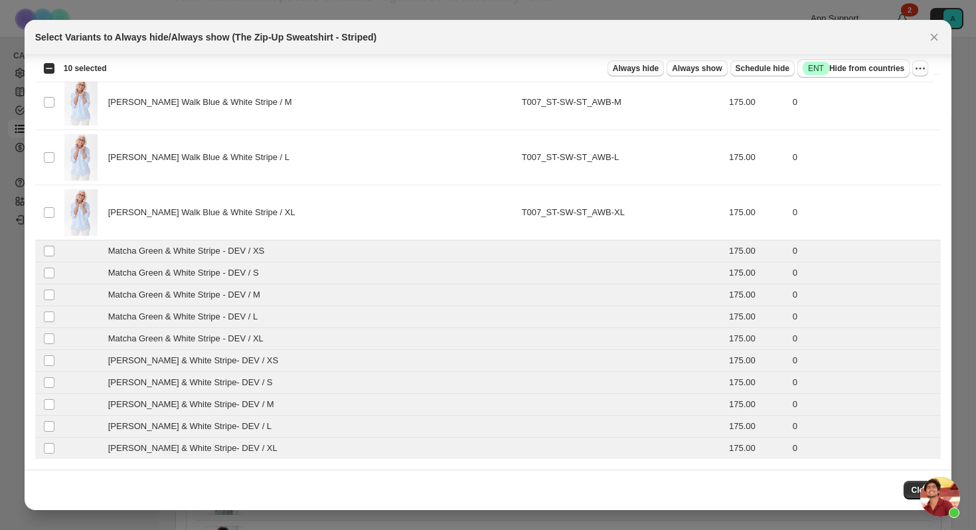
click at [627, 68] on span "Always hide" at bounding box center [636, 68] width 46 height 11
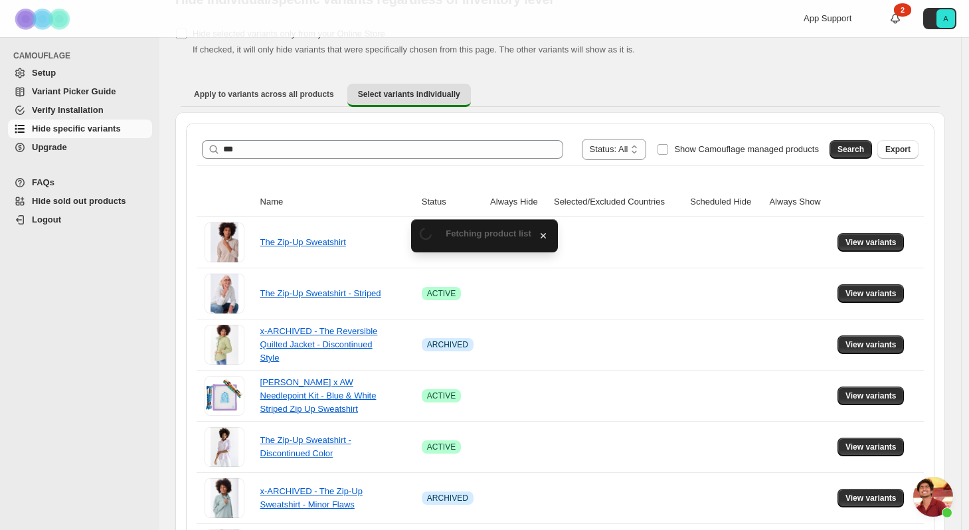
scroll to position [66, 0]
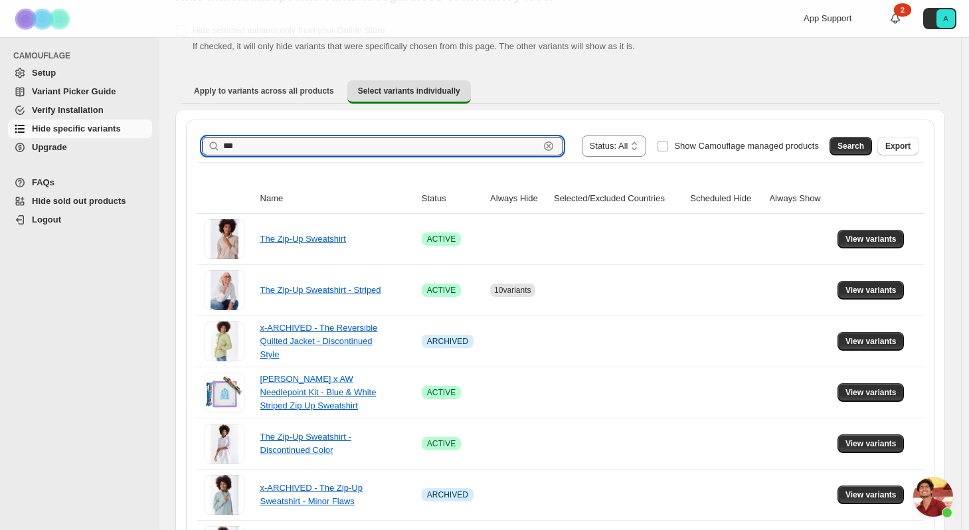
drag, startPoint x: 342, startPoint y: 148, endPoint x: 193, endPoint y: 142, distance: 149.5
click at [190, 143] on div "**********" at bounding box center [560, 395] width 748 height 553
click at [857, 145] on span "Search" at bounding box center [850, 146] width 27 height 11
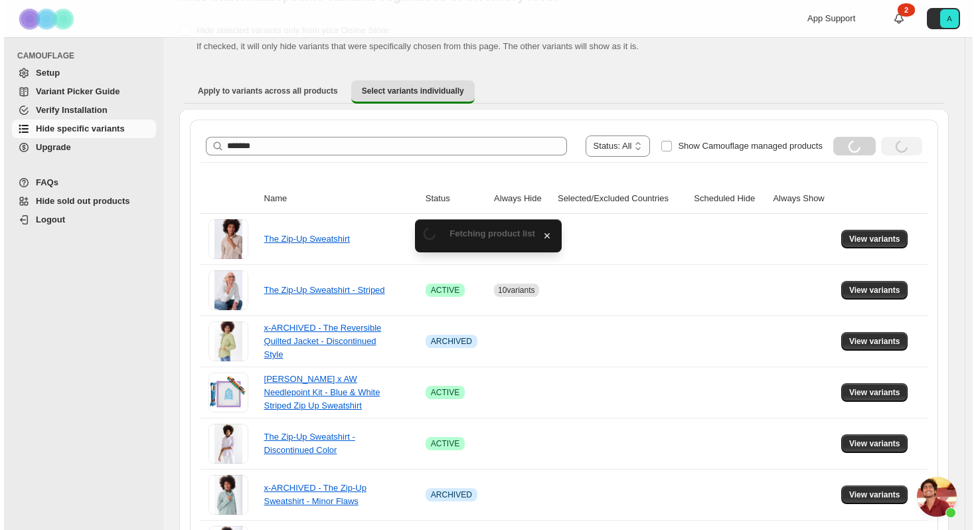
scroll to position [0, 0]
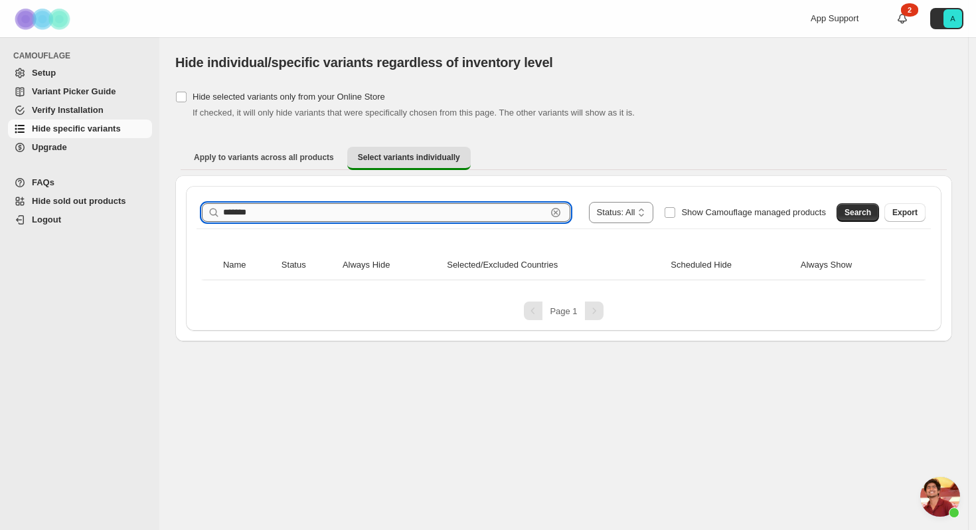
click at [270, 206] on input "*******" at bounding box center [384, 212] width 323 height 19
click at [241, 213] on input "*******" at bounding box center [384, 212] width 323 height 19
click at [844, 218] on button "Search" at bounding box center [857, 212] width 42 height 19
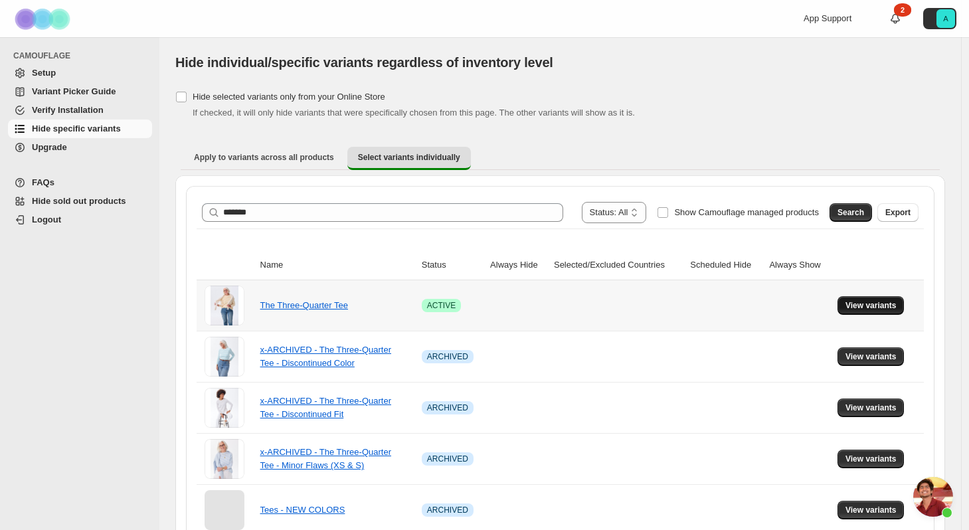
click at [883, 303] on span "View variants" at bounding box center [870, 305] width 51 height 11
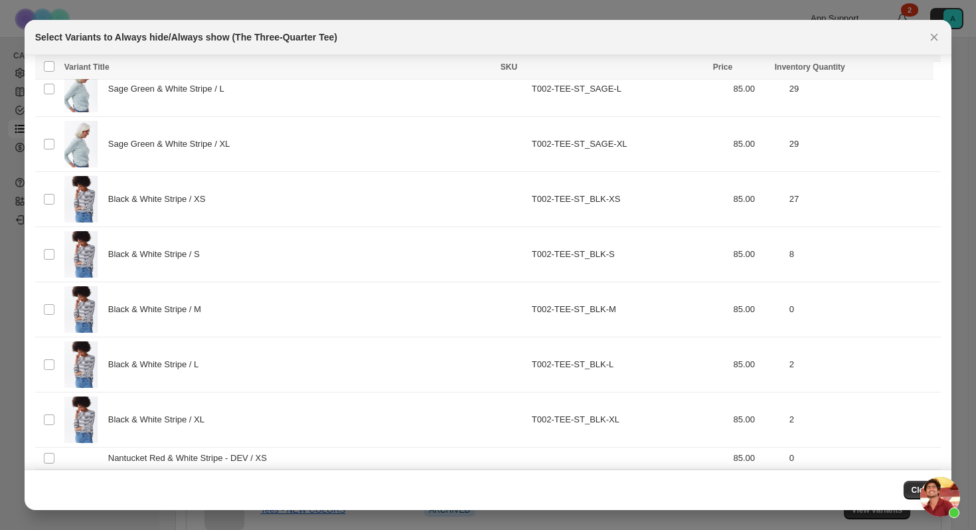
scroll to position [2356, 0]
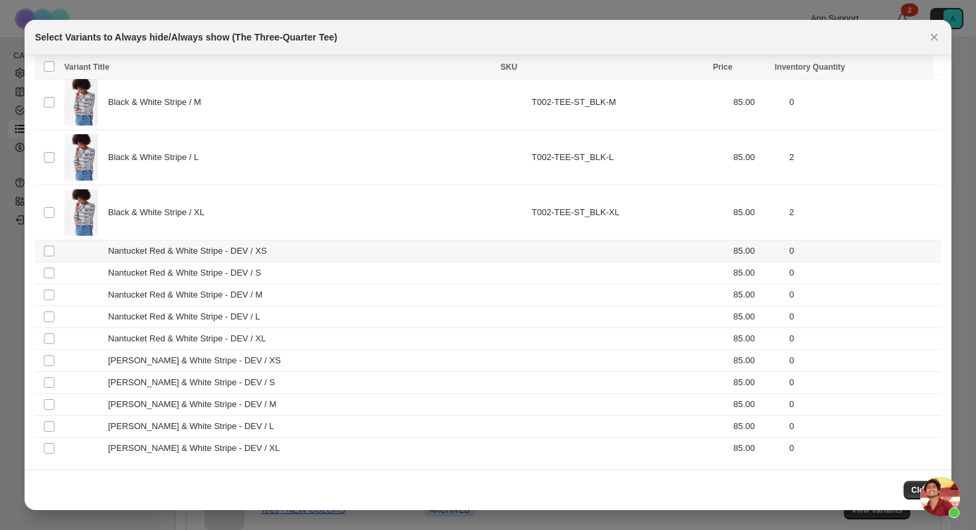
click at [213, 253] on span "Nantucket Red & White Stripe - DEV / XS" at bounding box center [191, 250] width 166 height 13
drag, startPoint x: 216, startPoint y: 273, endPoint x: 214, endPoint y: 297, distance: 24.6
click at [216, 273] on span "Nantucket Red & White Stripe - DEV / S" at bounding box center [188, 272] width 160 height 13
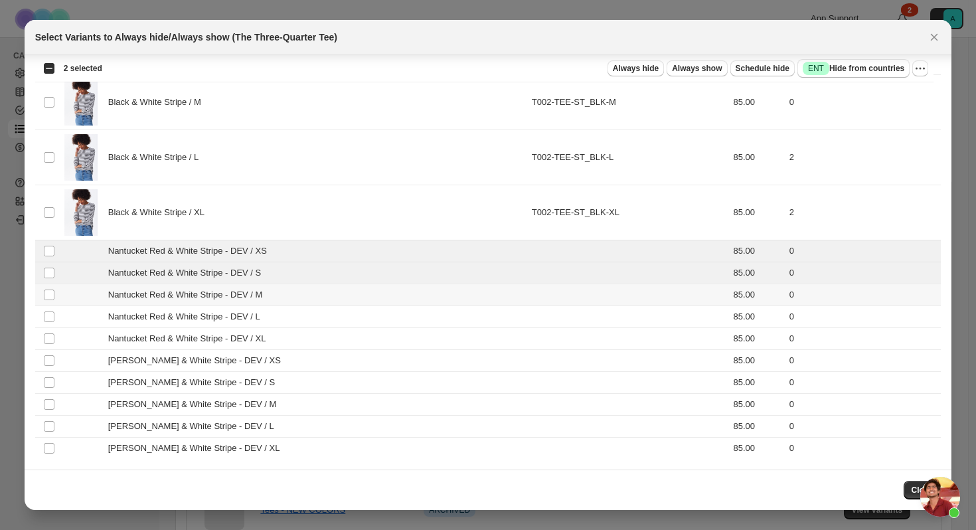
click at [214, 299] on span "Nantucket Red & White Stripe - DEV / M" at bounding box center [188, 294] width 161 height 13
click at [214, 313] on span "Nantucket Red & White Stripe - DEV / L" at bounding box center [187, 316] width 159 height 13
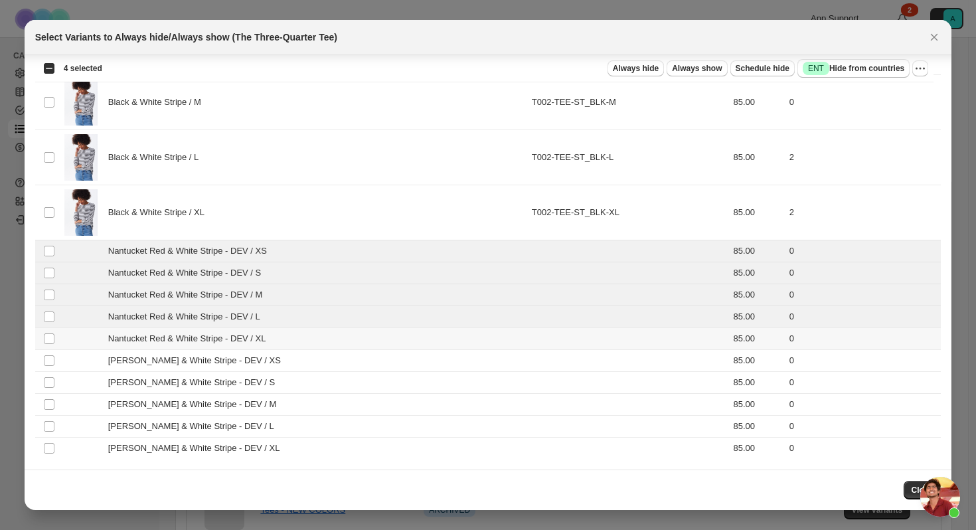
click at [209, 336] on span "Nantucket Red & White Stripe - DEV / XL" at bounding box center [190, 338] width 165 height 13
click at [209, 354] on span "[PERSON_NAME] & White Stripe - DEV / XS" at bounding box center [198, 360] width 180 height 13
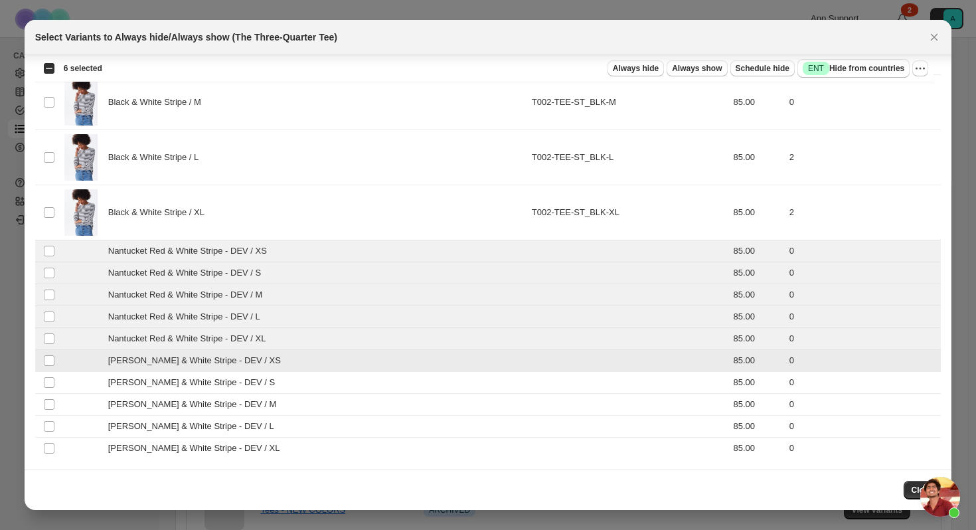
click at [209, 375] on td "[PERSON_NAME] & White Stripe - DEV / S" at bounding box center [293, 383] width 467 height 22
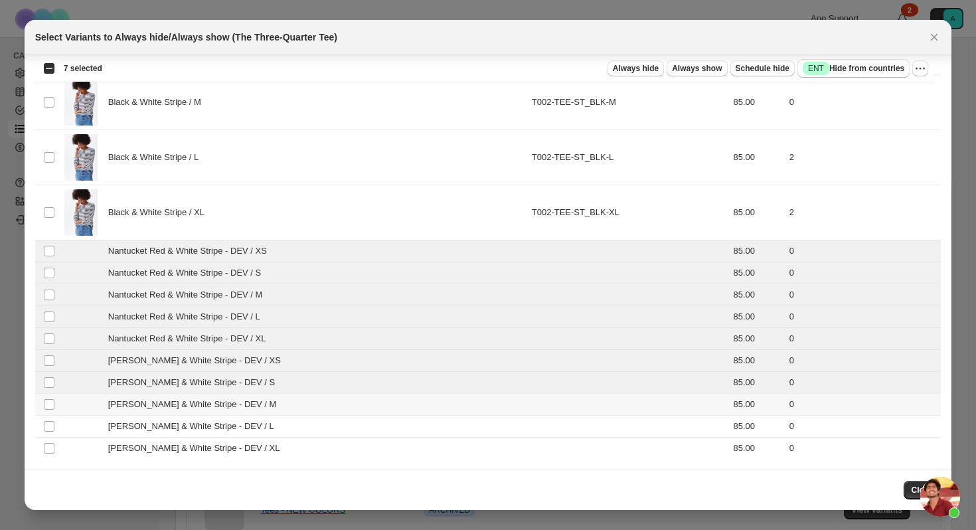
click at [204, 404] on span "[PERSON_NAME] & White Stripe - DEV / M" at bounding box center [195, 404] width 175 height 13
drag, startPoint x: 205, startPoint y: 426, endPoint x: 207, endPoint y: 439, distance: 12.8
click at [205, 426] on span "[PERSON_NAME] & White Stripe - DEV / L" at bounding box center [194, 426] width 173 height 13
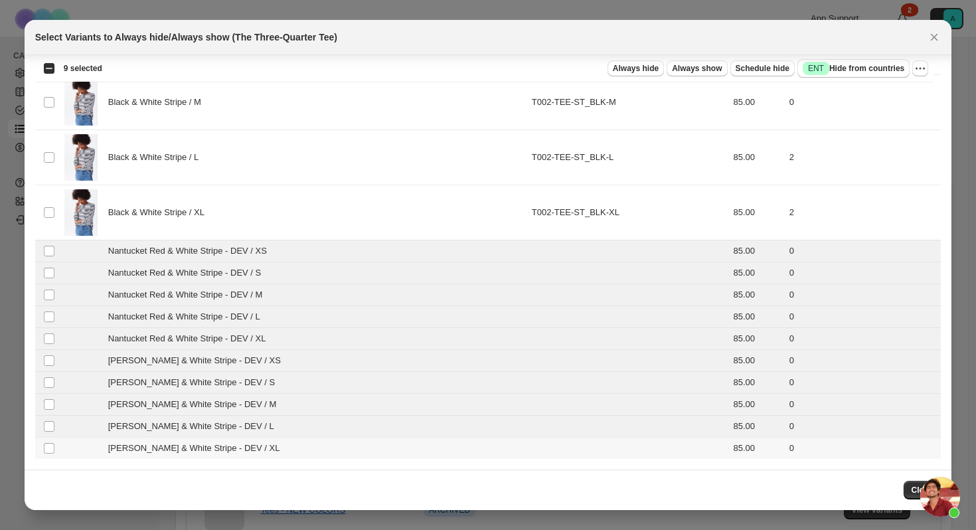
click at [205, 446] on span "[PERSON_NAME] & White Stripe - DEV / XL" at bounding box center [197, 447] width 179 height 13
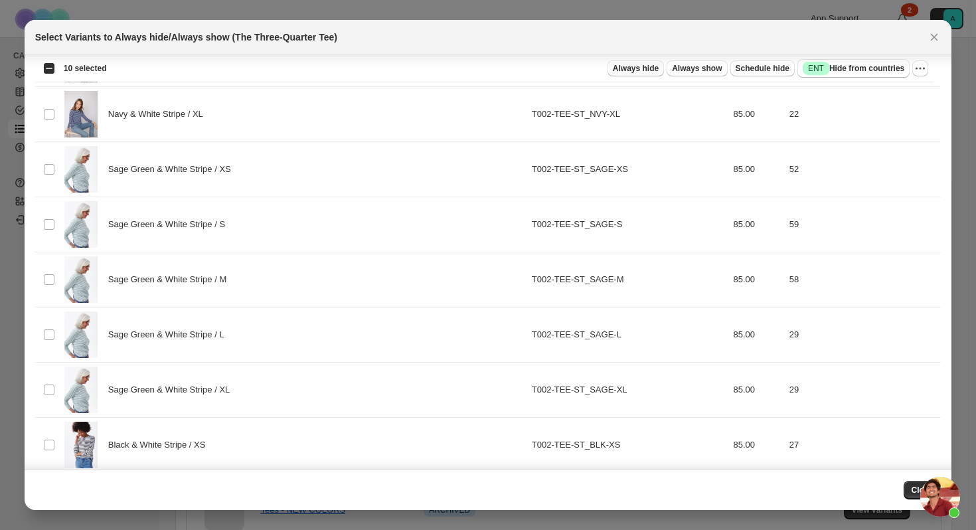
click at [631, 66] on span "Always hide" at bounding box center [636, 68] width 46 height 11
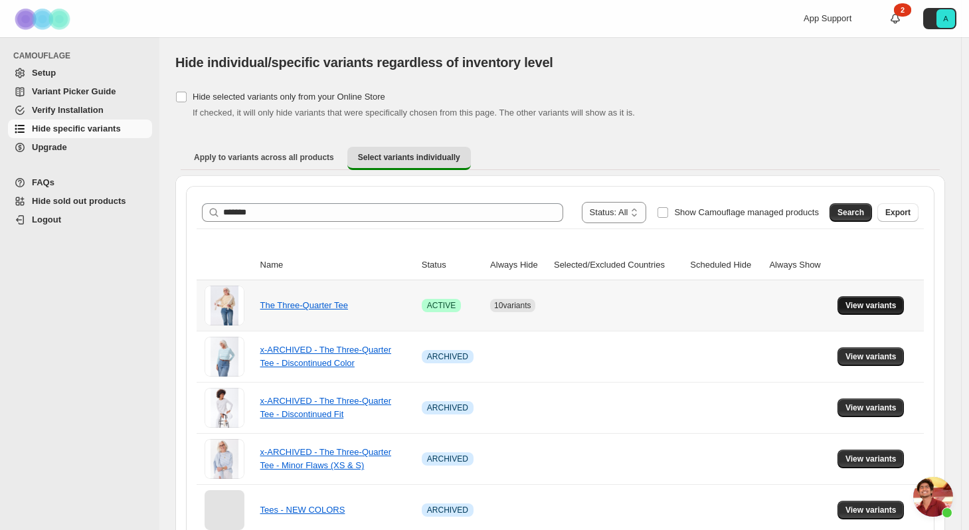
click at [888, 306] on span "View variants" at bounding box center [870, 305] width 51 height 11
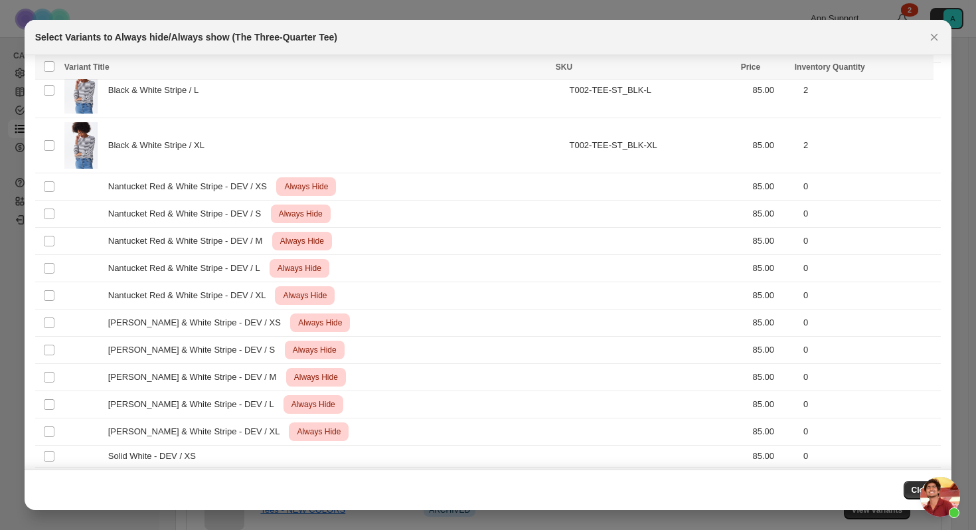
scroll to position [2628, 0]
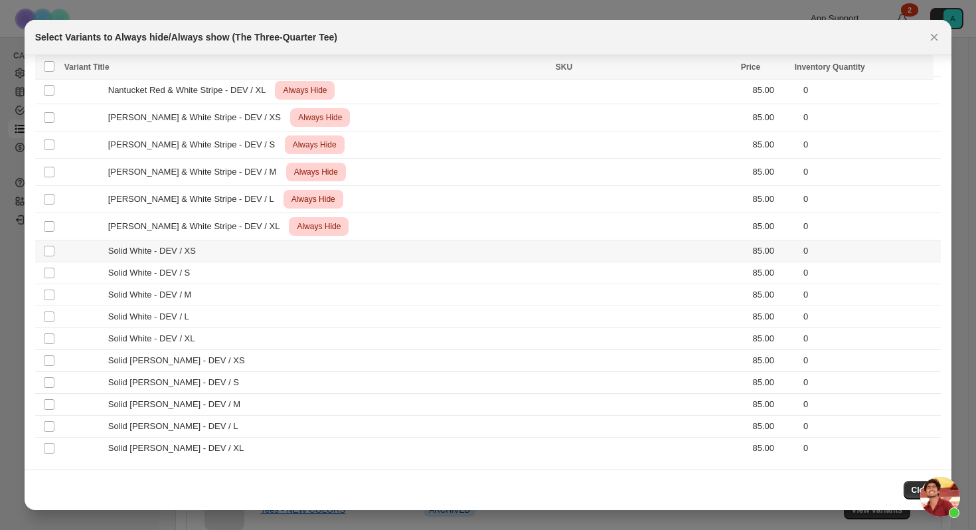
click at [220, 250] on div "Solid White - DEV / XS" at bounding box center [312, 250] width 497 height 13
drag, startPoint x: 220, startPoint y: 269, endPoint x: 222, endPoint y: 278, distance: 8.9
click at [220, 269] on div "Solid White - DEV / S" at bounding box center [312, 272] width 497 height 13
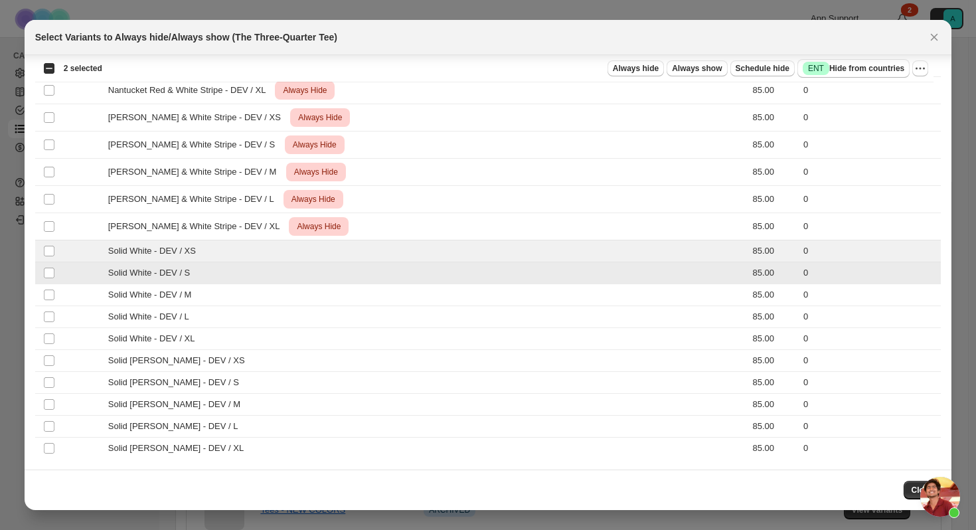
click at [222, 285] on td "Solid White - DEV / M" at bounding box center [312, 295] width 505 height 22
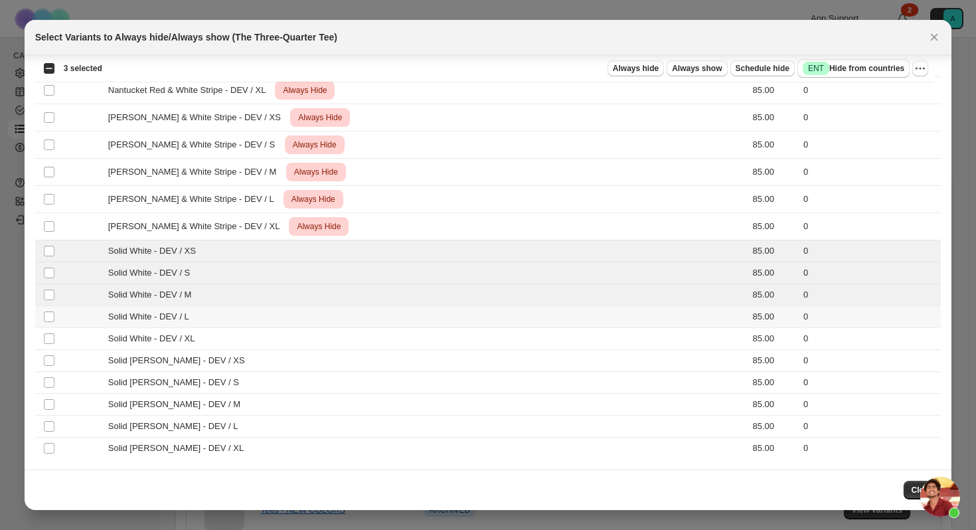
click at [218, 309] on td "Solid White - DEV / L" at bounding box center [312, 317] width 505 height 22
drag, startPoint x: 217, startPoint y: 336, endPoint x: 222, endPoint y: 354, distance: 18.5
click at [218, 336] on div "Solid White - DEV / XL" at bounding box center [312, 338] width 497 height 13
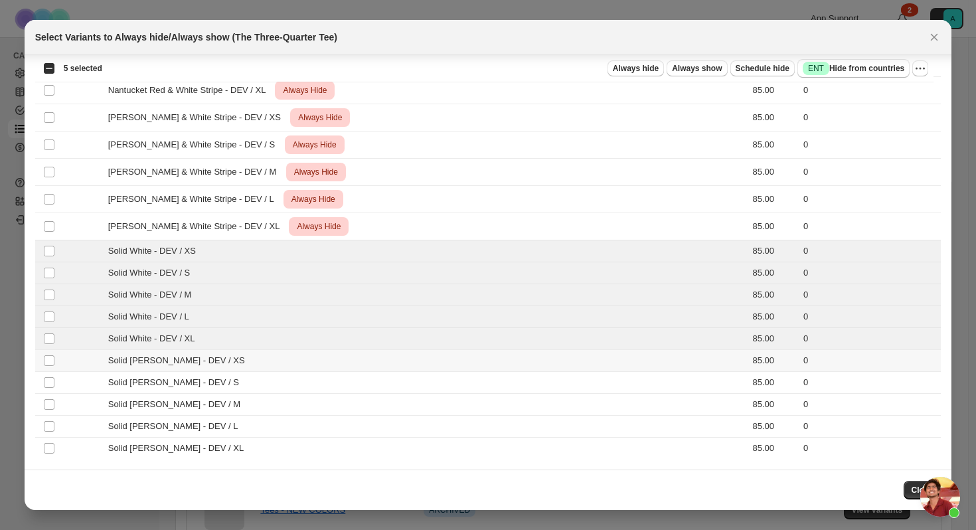
drag, startPoint x: 222, startPoint y: 359, endPoint x: 221, endPoint y: 366, distance: 7.4
click at [222, 359] on span "Solid [PERSON_NAME] - DEV / XS" at bounding box center [180, 360] width 144 height 13
click at [216, 391] on td "Solid [PERSON_NAME] - DEV / S" at bounding box center [312, 383] width 505 height 22
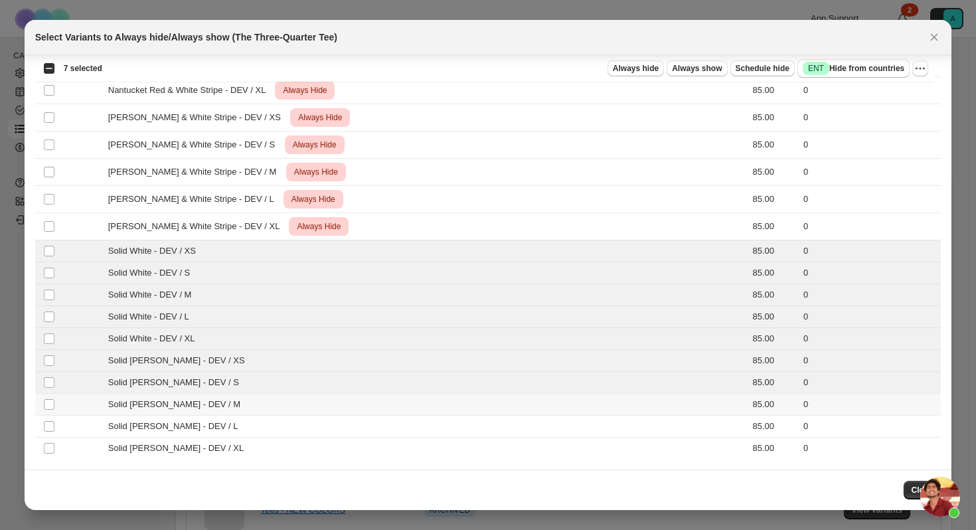
drag, startPoint x: 214, startPoint y: 404, endPoint x: 215, endPoint y: 414, distance: 9.4
click at [214, 404] on span "Solid [PERSON_NAME] - DEV / M" at bounding box center [177, 404] width 139 height 13
click at [214, 426] on span "Solid [PERSON_NAME] - DEV / L" at bounding box center [176, 426] width 137 height 13
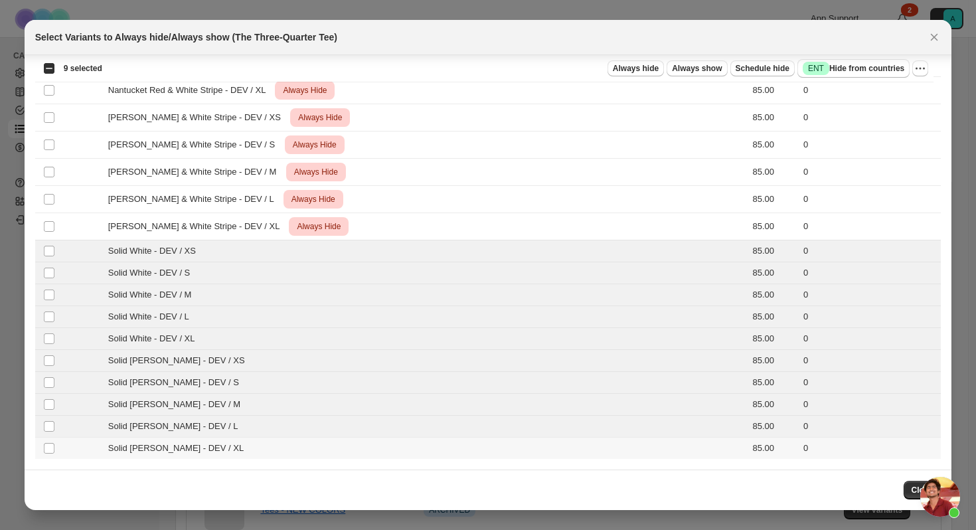
drag, startPoint x: 214, startPoint y: 451, endPoint x: 408, endPoint y: 316, distance: 236.5
click at [215, 451] on span "Solid [PERSON_NAME] - DEV / XL" at bounding box center [179, 447] width 143 height 13
click at [623, 70] on span "Always hide" at bounding box center [636, 68] width 46 height 11
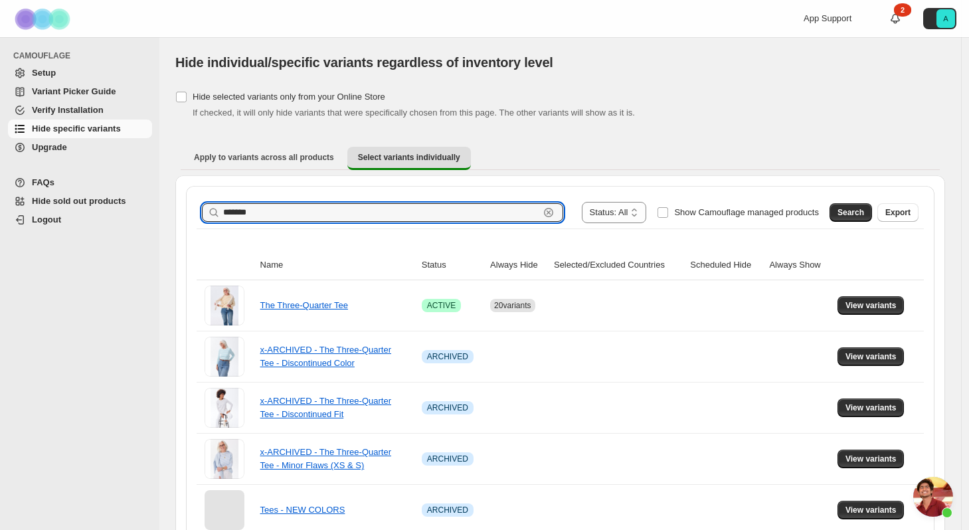
drag, startPoint x: 378, startPoint y: 208, endPoint x: 214, endPoint y: 208, distance: 164.0
click at [214, 208] on div "******* Clear" at bounding box center [382, 212] width 361 height 19
type input "********"
click at [852, 207] on span "Search" at bounding box center [850, 212] width 27 height 11
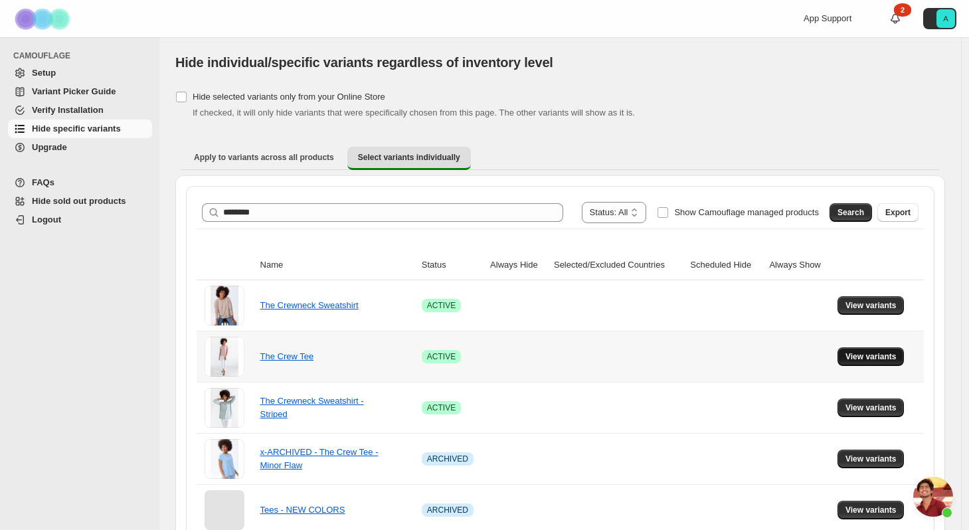
click at [870, 352] on span "View variants" at bounding box center [870, 356] width 51 height 11
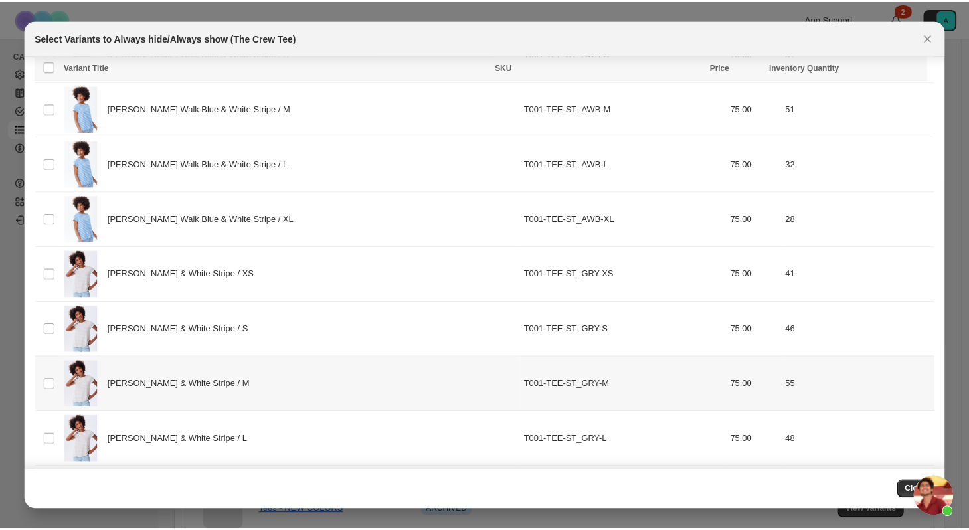
scroll to position [1946, 0]
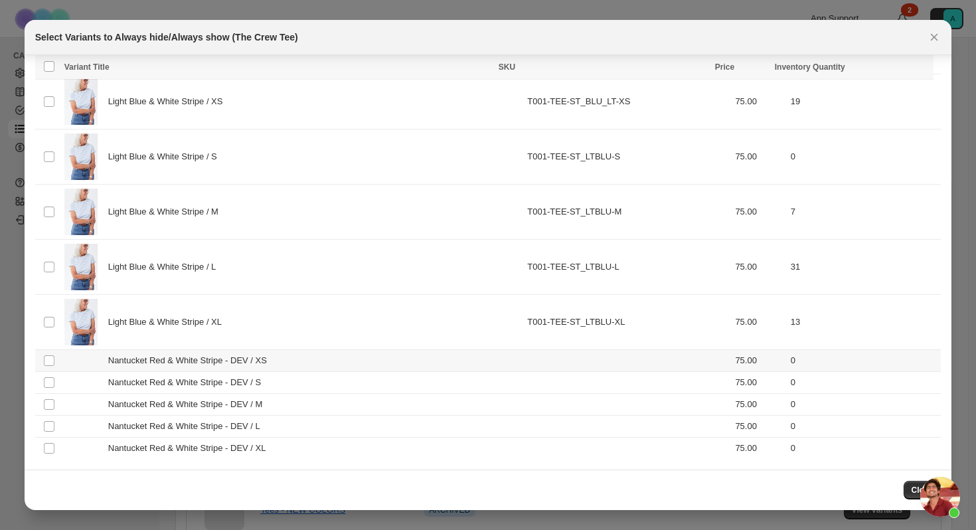
click at [266, 361] on span "Nantucket Red & White Stripe - DEV / XS" at bounding box center [191, 360] width 166 height 13
drag, startPoint x: 268, startPoint y: 382, endPoint x: 269, endPoint y: 404, distance: 21.3
click at [268, 382] on span "Nantucket Red & White Stripe - DEV / S" at bounding box center [188, 382] width 160 height 13
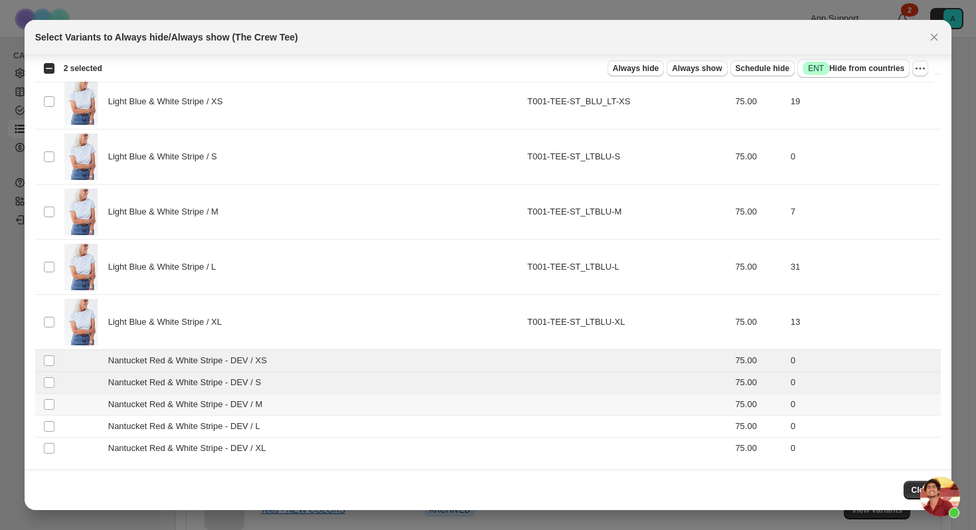
click at [269, 408] on span "Nantucket Red & White Stripe - DEV / M" at bounding box center [188, 404] width 161 height 13
drag, startPoint x: 269, startPoint y: 422, endPoint x: 270, endPoint y: 436, distance: 14.6
click at [267, 422] on span "Nantucket Red & White Stripe - DEV / L" at bounding box center [187, 426] width 159 height 13
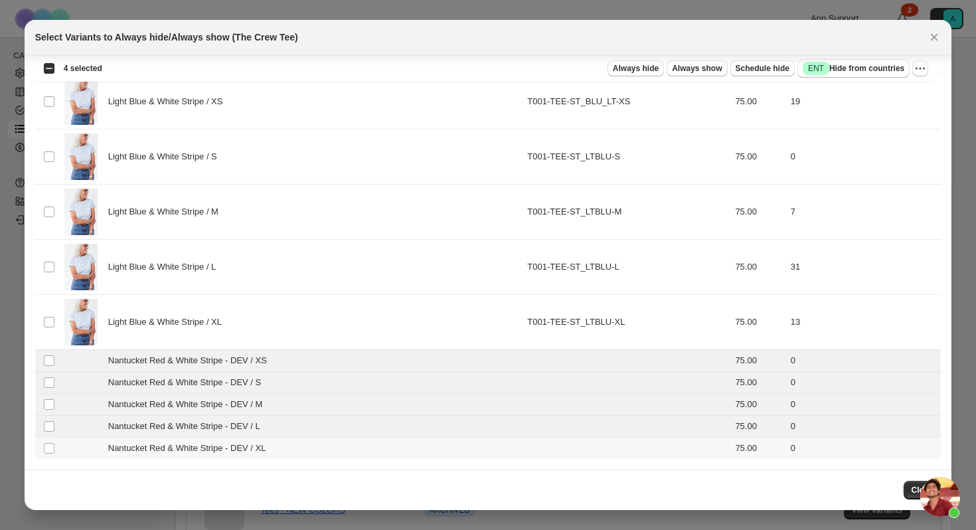
click at [271, 443] on span "Nantucket Red & White Stripe - DEV / XL" at bounding box center [190, 447] width 165 height 13
click at [644, 63] on button "Always hide" at bounding box center [635, 68] width 56 height 16
